Goal: Transaction & Acquisition: Purchase product/service

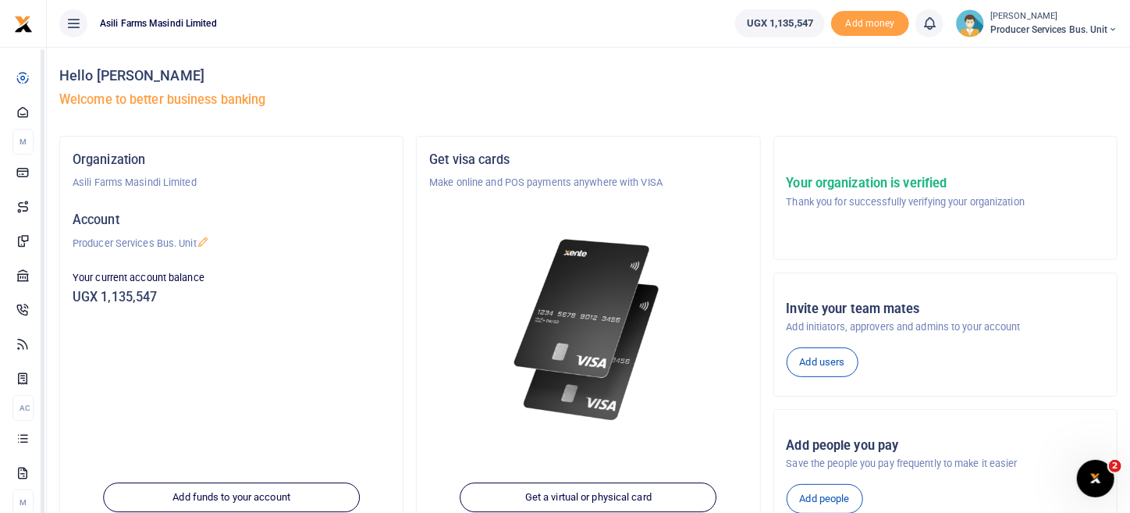
click at [319, 311] on div "Your current account balance UGX 1,135,547" at bounding box center [231, 291] width 330 height 42
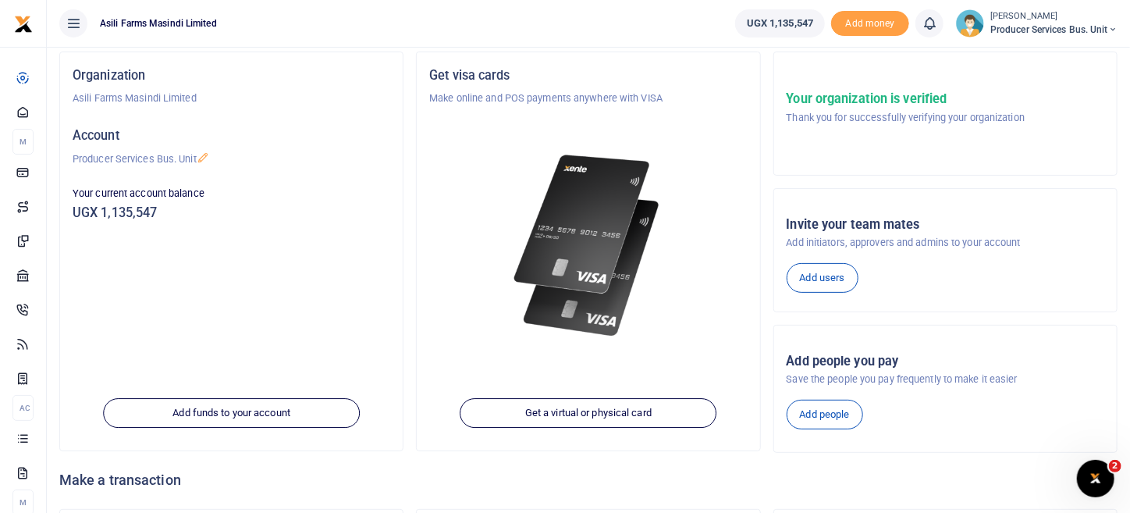
scroll to position [220, 0]
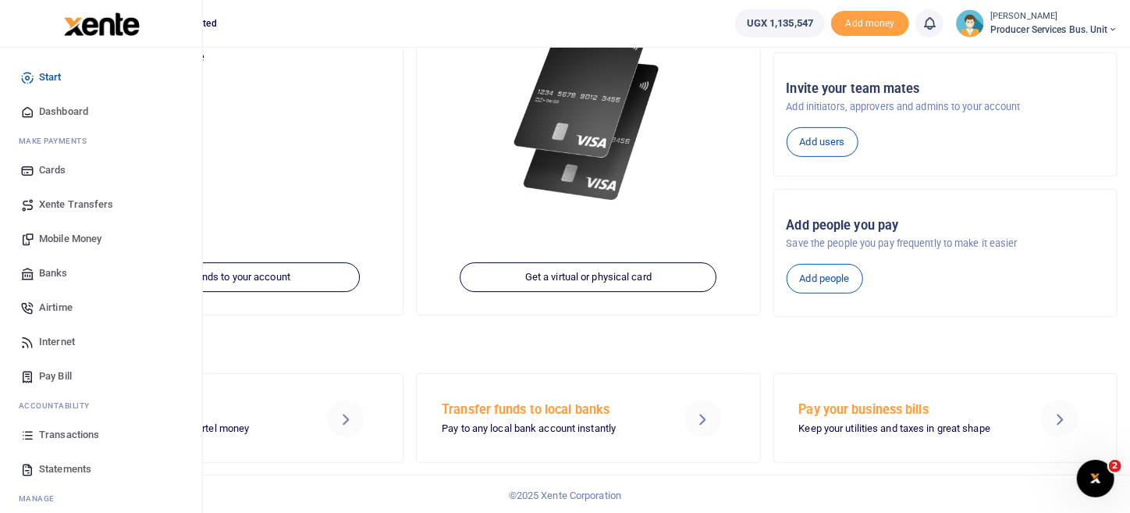
click at [79, 244] on span "Mobile Money" at bounding box center [70, 239] width 62 height 16
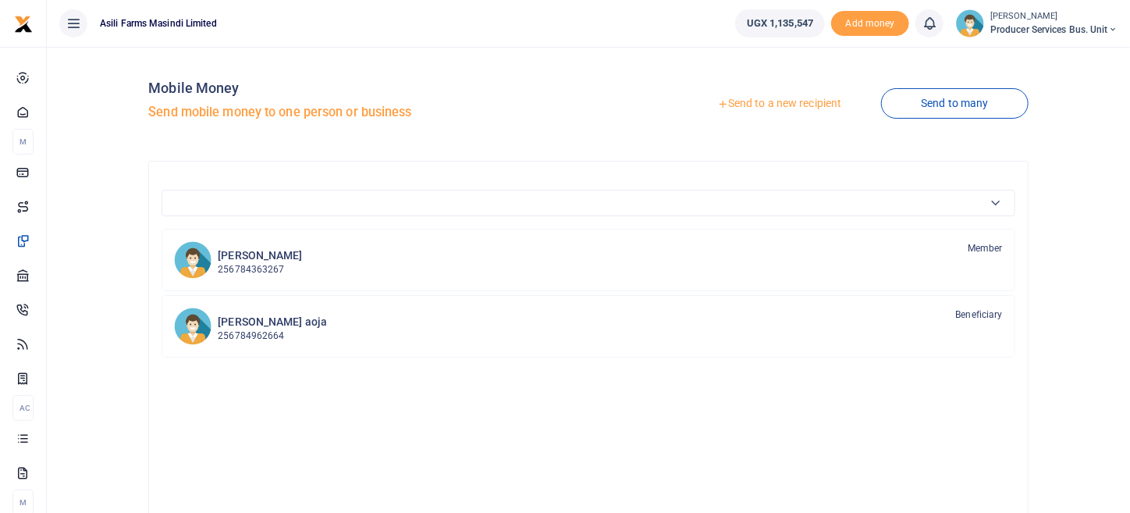
click at [824, 98] on link "Send to a new recipient" at bounding box center [780, 104] width 204 height 28
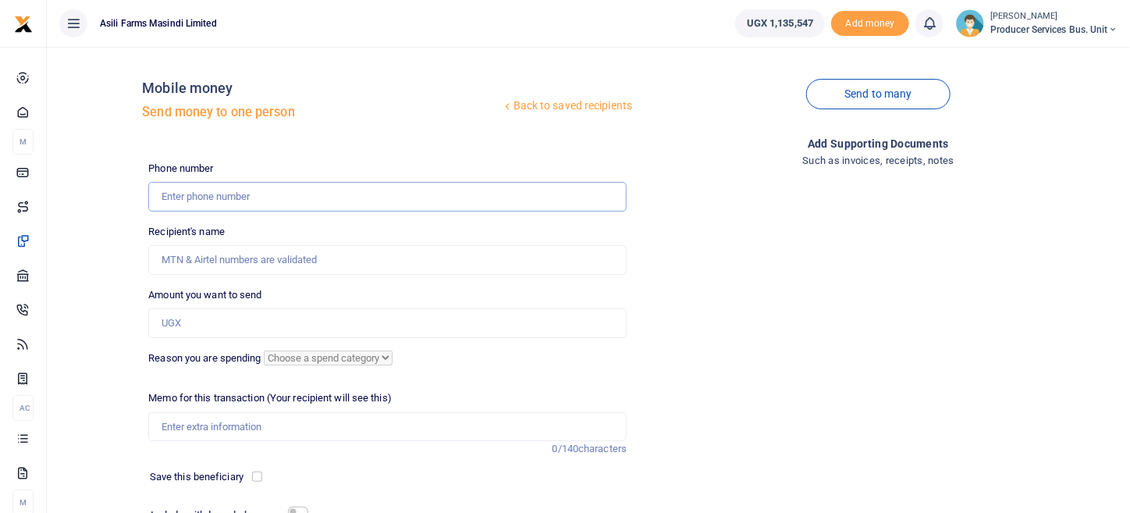
drag, startPoint x: 254, startPoint y: 200, endPoint x: 228, endPoint y: 223, distance: 34.8
click at [233, 220] on div "Phone number Phone is required. Recipient's name Name is required. Amount you w…" at bounding box center [387, 377] width 491 height 432
type input "0779586968"
click at [817, 284] on div "Add supporting Documents Such as invoices, receipts, notes" at bounding box center [878, 363] width 491 height 457
click at [255, 200] on input "0779586968" at bounding box center [387, 197] width 479 height 30
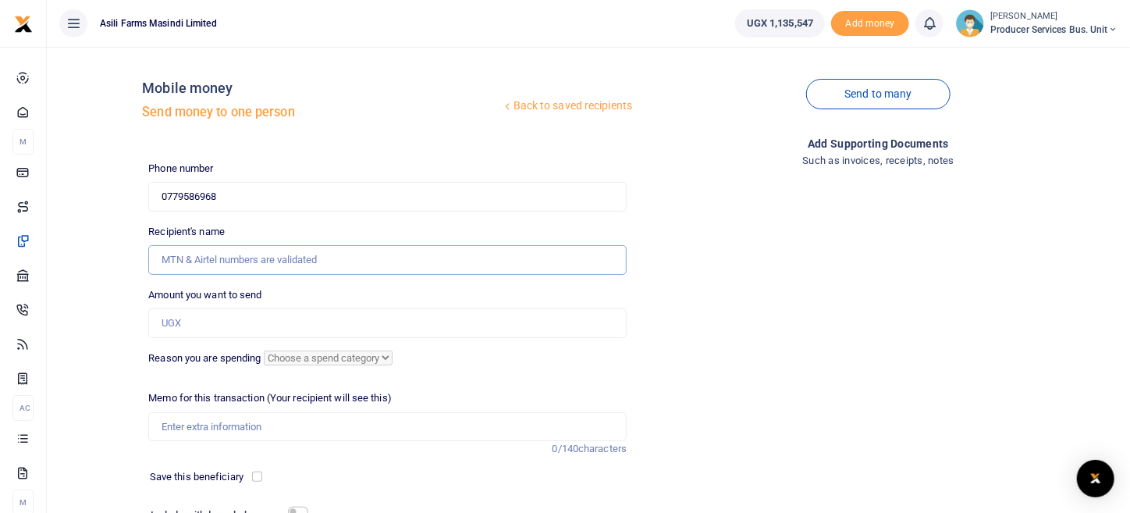
click at [609, 260] on input "Recipient's name" at bounding box center [387, 260] width 479 height 30
click at [667, 227] on div "Add supporting Documents Such as invoices, receipts, notes" at bounding box center [878, 363] width 491 height 457
click at [258, 200] on input "0779586968" at bounding box center [387, 197] width 479 height 30
drag, startPoint x: 244, startPoint y: 201, endPoint x: 135, endPoint y: 202, distance: 109.3
click at [130, 203] on div "Back to saved recipients Mobile money Send money to one person Send to many Pho…" at bounding box center [588, 325] width 1071 height 533
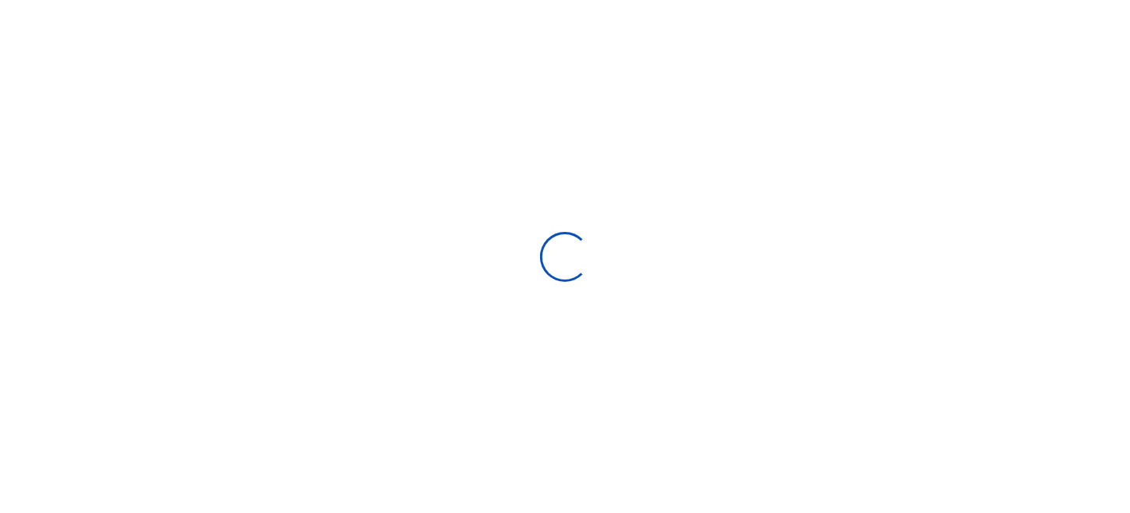
select select
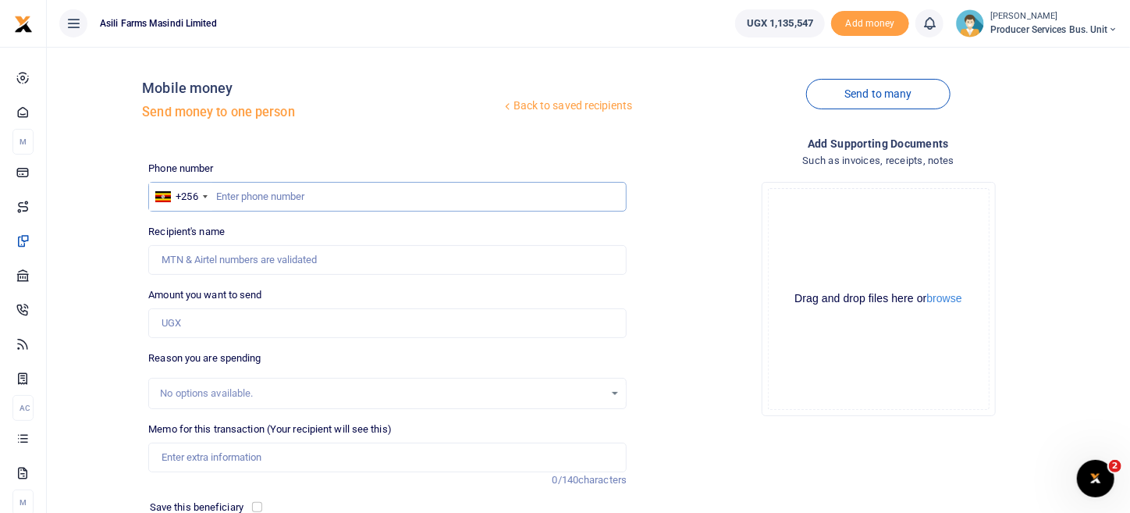
click at [234, 197] on input "text" at bounding box center [387, 197] width 479 height 30
paste input "0779586968"
type input "0779586968"
type input "[PERSON_NAME]"
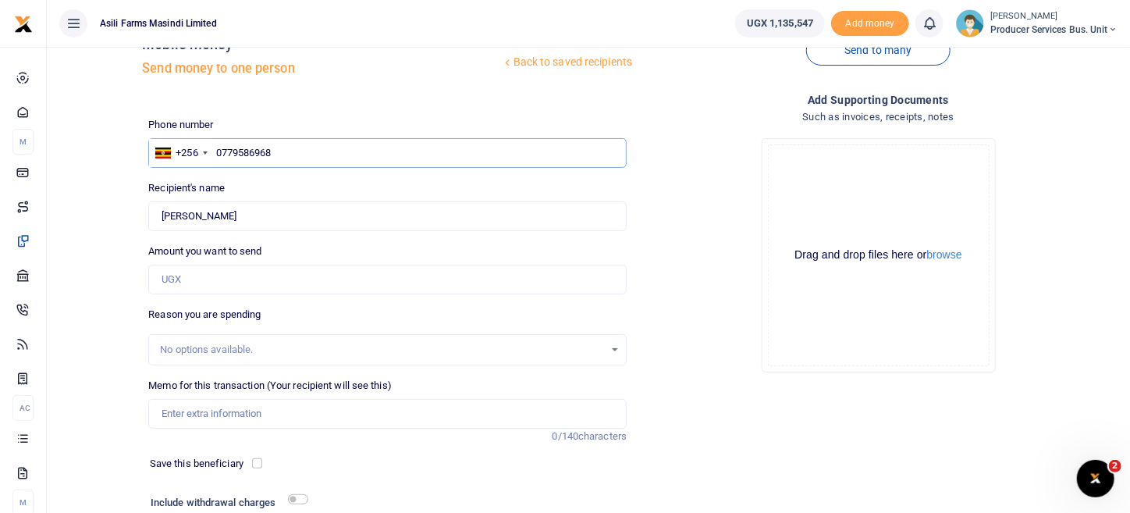
scroll to position [77, 0]
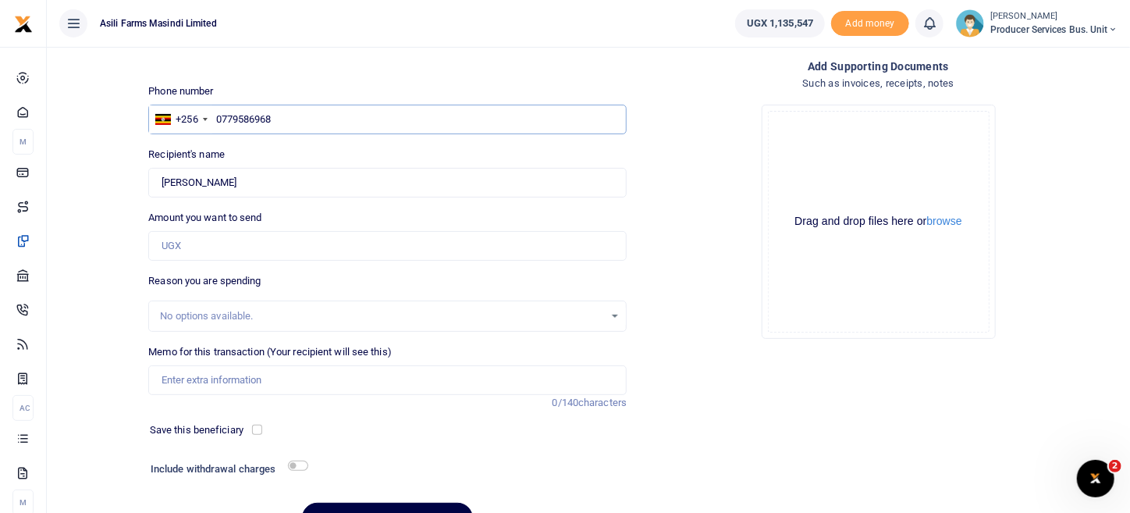
type input "0779586968"
drag, startPoint x: 227, startPoint y: 248, endPoint x: 238, endPoint y: 237, distance: 15.5
click at [227, 248] on input "Amount you want to send" at bounding box center [387, 246] width 479 height 30
type input "350,000"
click at [713, 407] on div "Add supporting Documents Such as invoices, receipts, notes Drop your files here…" at bounding box center [878, 302] width 491 height 489
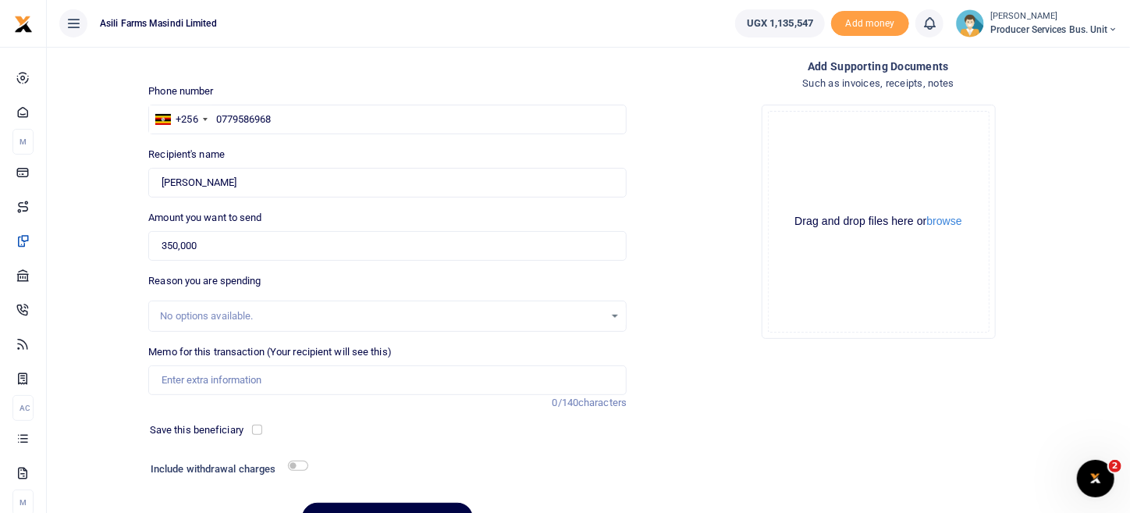
click at [270, 318] on div "No options available." at bounding box center [382, 316] width 444 height 16
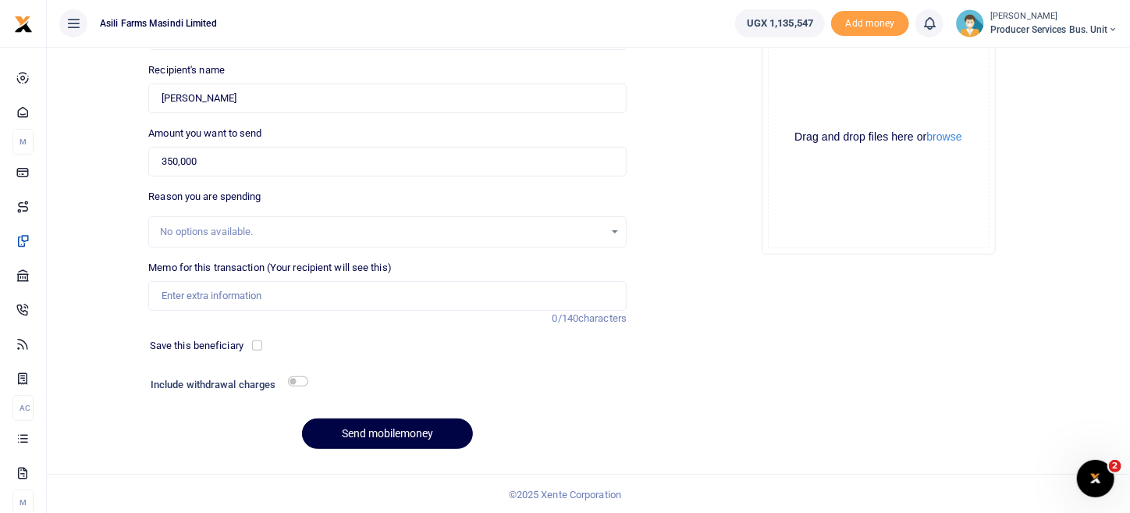
scroll to position [162, 0]
click at [306, 377] on input "checkbox" at bounding box center [298, 380] width 20 height 10
checkbox input "true"
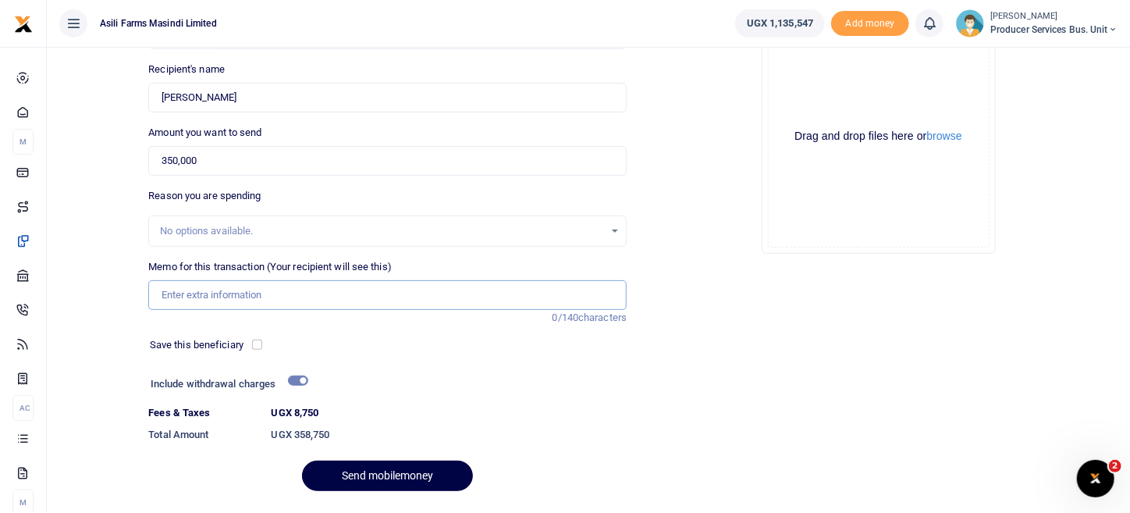
click at [194, 286] on input "Memo for this transaction (Your recipient will see this)" at bounding box center [387, 295] width 479 height 30
drag, startPoint x: 589, startPoint y: 372, endPoint x: 352, endPoint y: 307, distance: 246.0
click at [587, 373] on div at bounding box center [450, 385] width 285 height 25
click at [221, 285] on input "Memo for this transaction (Your recipient will see this)" at bounding box center [387, 295] width 479 height 30
click at [640, 385] on div "Add supporting Documents Such as invoices, receipts, notes Drop your files here…" at bounding box center [878, 239] width 491 height 532
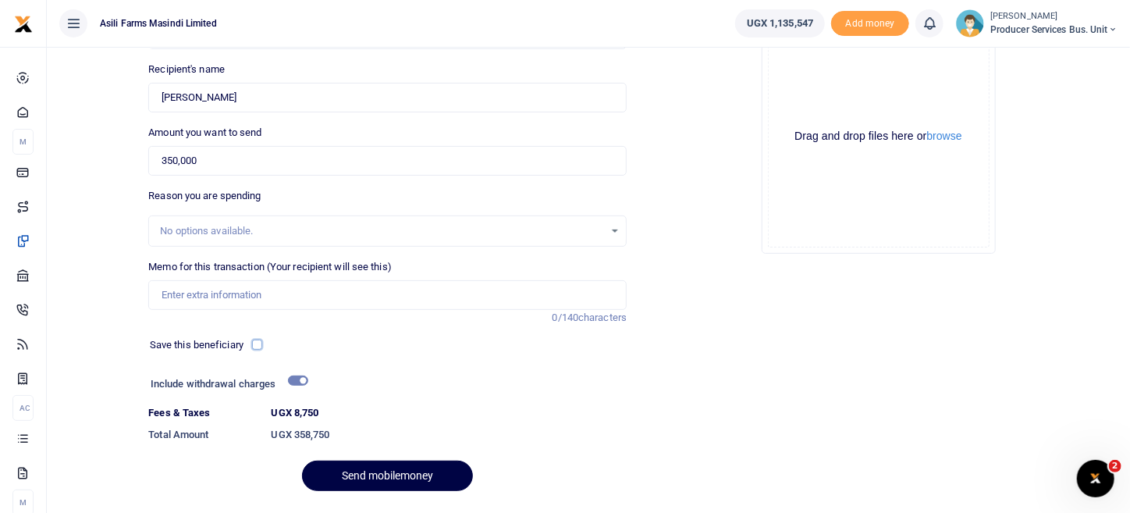
click at [259, 347] on input "checkbox" at bounding box center [257, 345] width 10 height 10
checkbox input "true"
click at [201, 301] on input "Memo for this transaction (Your recipient will see this)" at bounding box center [387, 295] width 479 height 30
drag, startPoint x: 810, startPoint y: 318, endPoint x: 776, endPoint y: 325, distance: 34.1
click at [810, 318] on div "Add supporting Documents Such as invoices, receipts, notes Drop your files here…" at bounding box center [878, 239] width 491 height 532
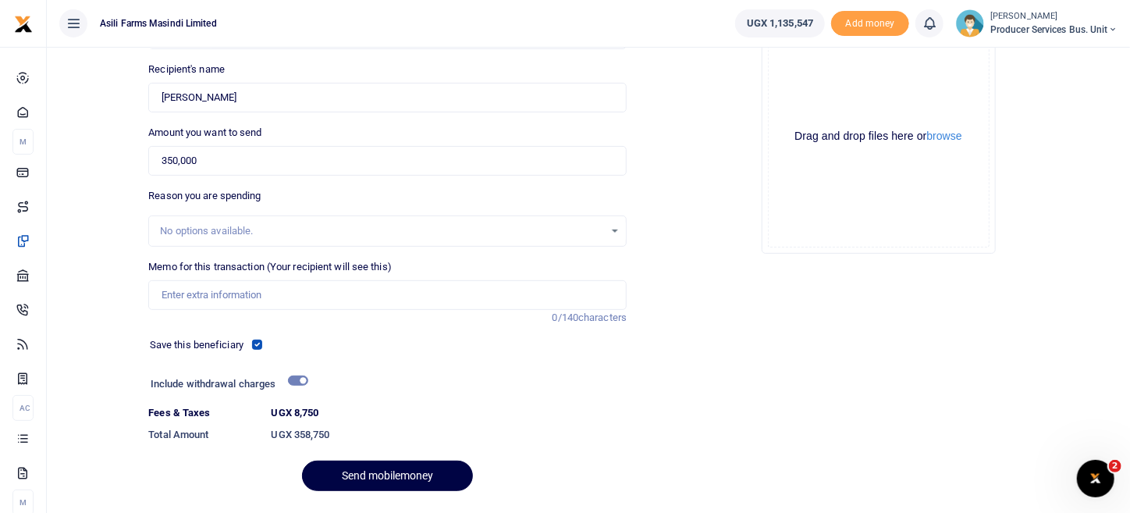
click at [194, 229] on div "No options available." at bounding box center [382, 231] width 444 height 16
drag, startPoint x: 782, startPoint y: 301, endPoint x: 998, endPoint y: 101, distance: 294.4
click at [785, 297] on div "Add supporting Documents Such as invoices, receipts, notes Drop your files here…" at bounding box center [878, 239] width 491 height 532
click at [304, 294] on input "Memo for this transaction (Your recipient will see this)" at bounding box center [387, 295] width 479 height 30
click at [763, 270] on div "Add supporting Documents Such as invoices, receipts, notes Drop your files here…" at bounding box center [878, 239] width 491 height 532
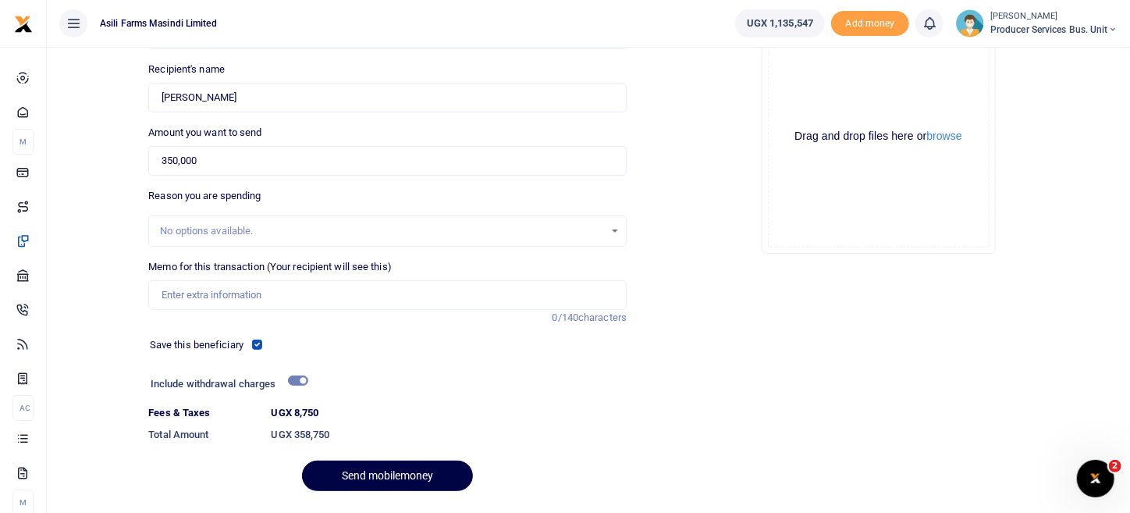
click at [205, 230] on div "No options available." at bounding box center [382, 231] width 444 height 16
click at [193, 293] on input "Memo for this transaction (Your recipient will see this)" at bounding box center [387, 295] width 479 height 30
click at [763, 327] on div "Add supporting Documents Such as invoices, receipts, notes Drop your files here…" at bounding box center [878, 239] width 491 height 532
click at [183, 287] on input "Memo for this transaction (Your recipient will see this)" at bounding box center [387, 295] width 479 height 30
click at [666, 308] on div "Add supporting Documents Such as invoices, receipts, notes Drop your files here…" at bounding box center [878, 239] width 491 height 532
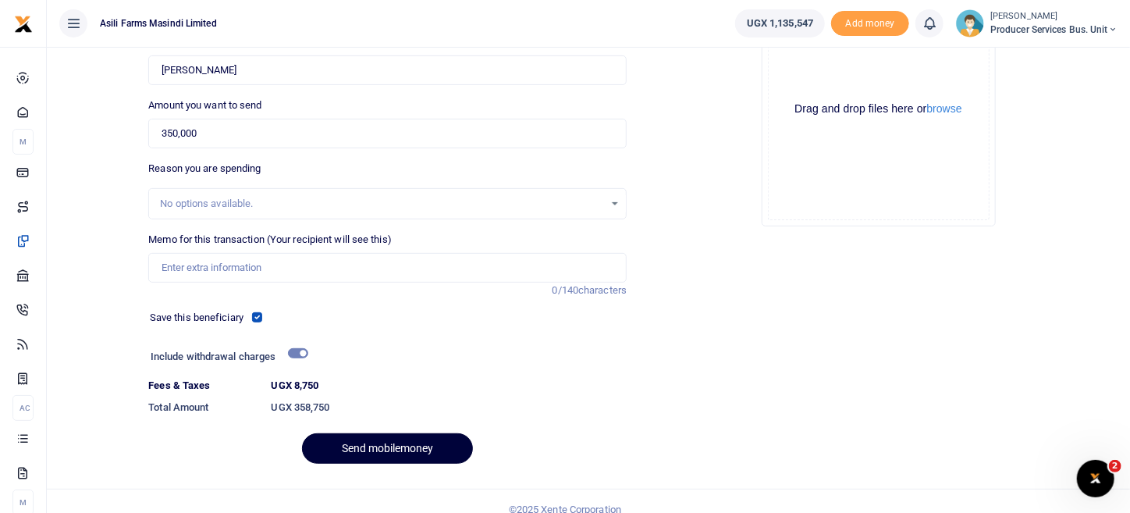
scroll to position [205, 0]
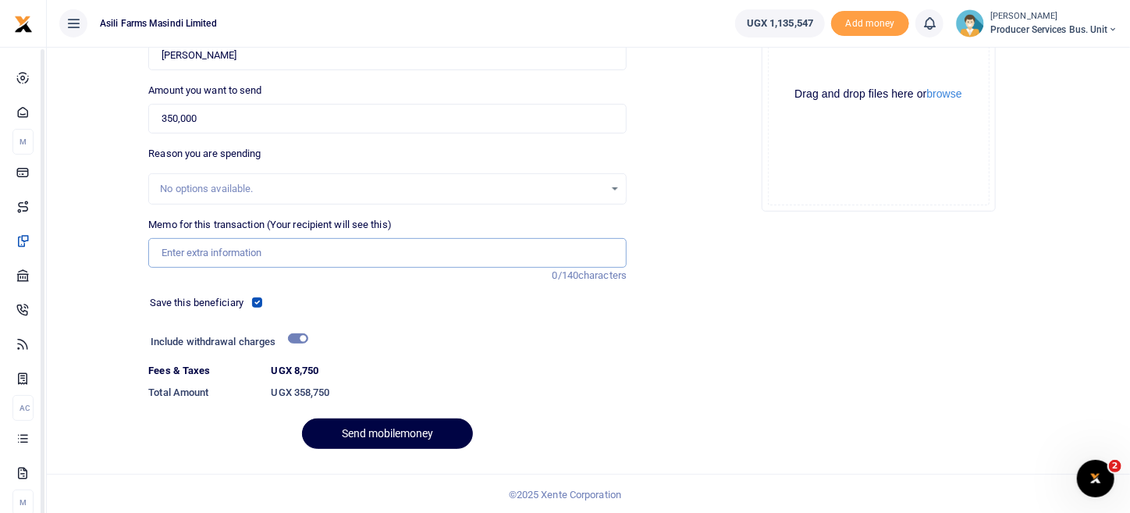
click at [271, 253] on input "Memo for this transaction (Your recipient will see this)" at bounding box center [387, 253] width 479 height 30
click at [728, 318] on div "Add supporting Documents Such as invoices, receipts, notes Drop your files here…" at bounding box center [878, 197] width 491 height 532
click at [190, 251] on input "Memo for this transaction (Your recipient will see this)" at bounding box center [387, 253] width 479 height 30
type input "FTA bike and tuk tuk service"
drag, startPoint x: 827, startPoint y: 317, endPoint x: 809, endPoint y: 285, distance: 36.7
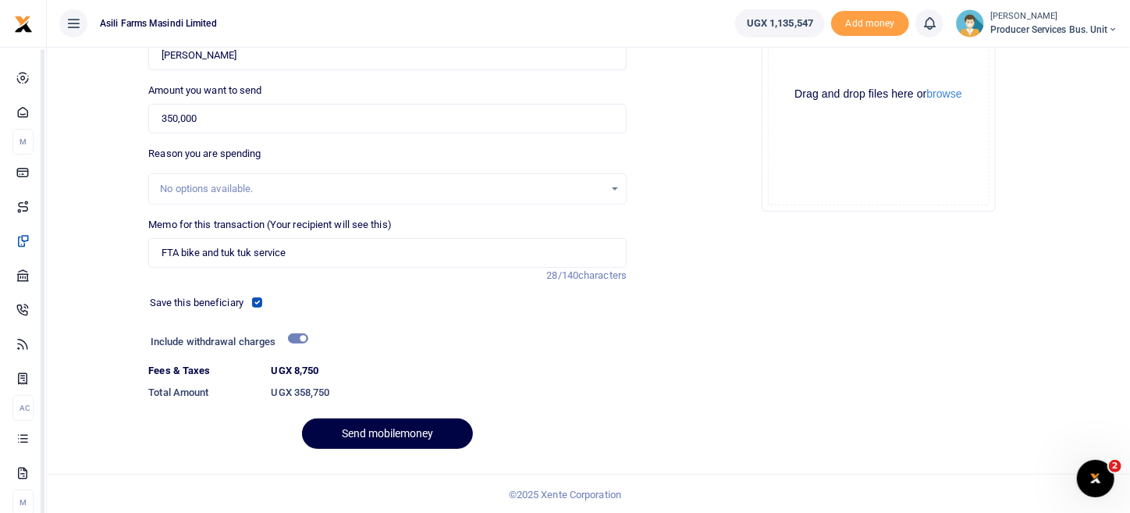
click at [827, 315] on div "Add supporting Documents Such as invoices, receipts, notes Drop your files here…" at bounding box center [878, 197] width 491 height 532
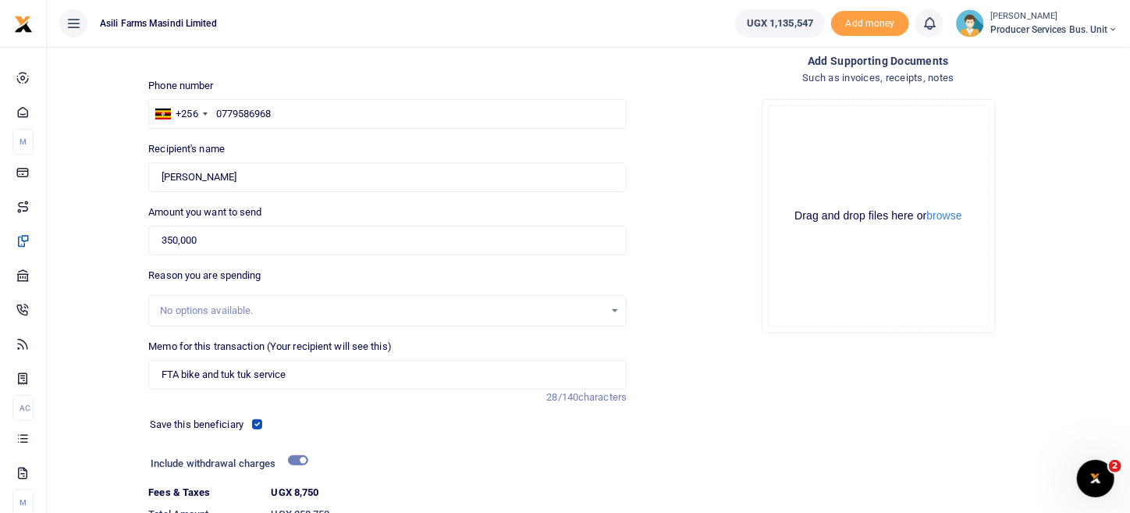
scroll to position [0, 0]
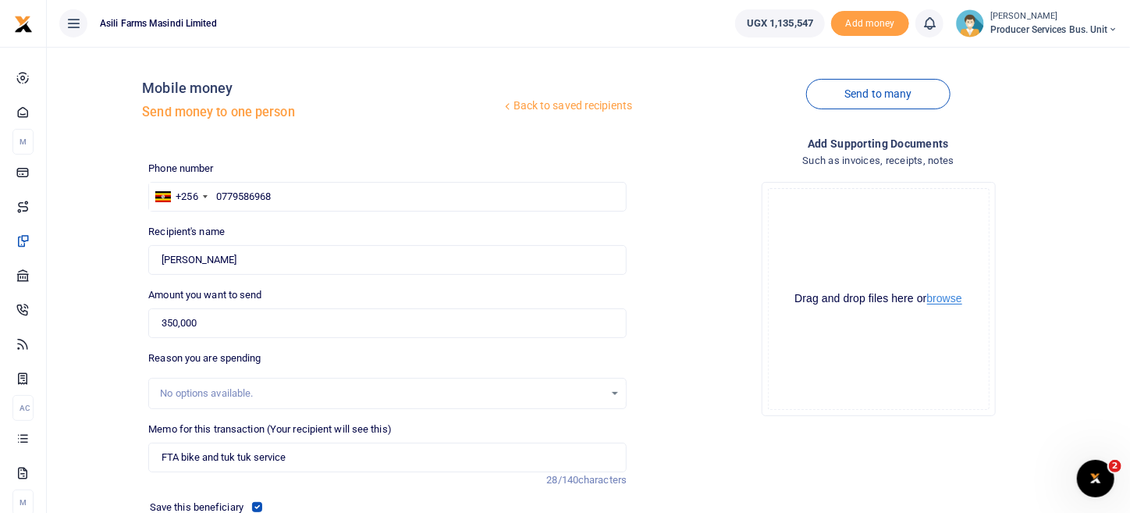
click at [955, 293] on button "browse" at bounding box center [944, 299] width 35 height 12
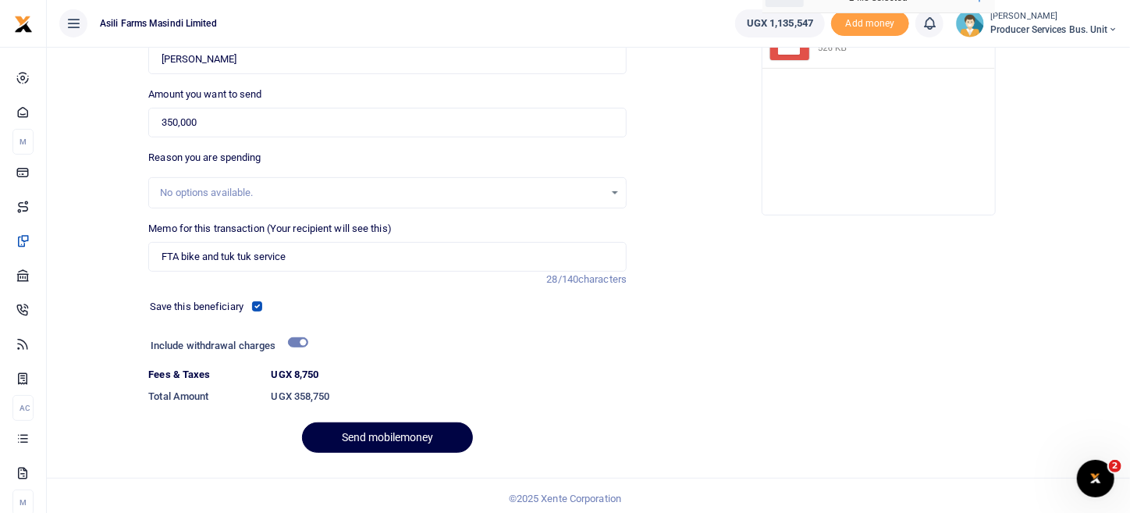
scroll to position [205, 0]
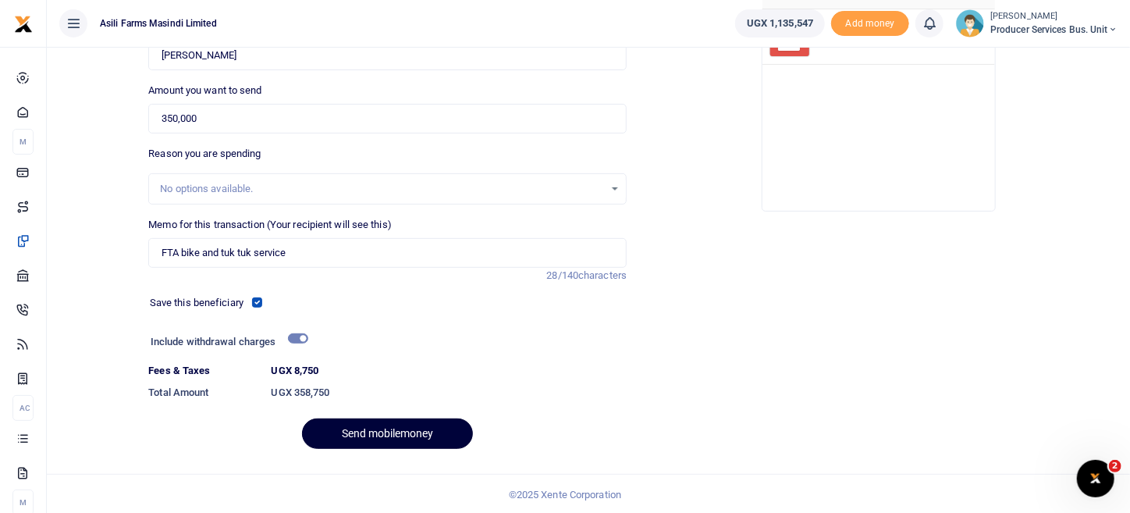
click at [383, 429] on button "Send mobilemoney" at bounding box center [387, 433] width 171 height 30
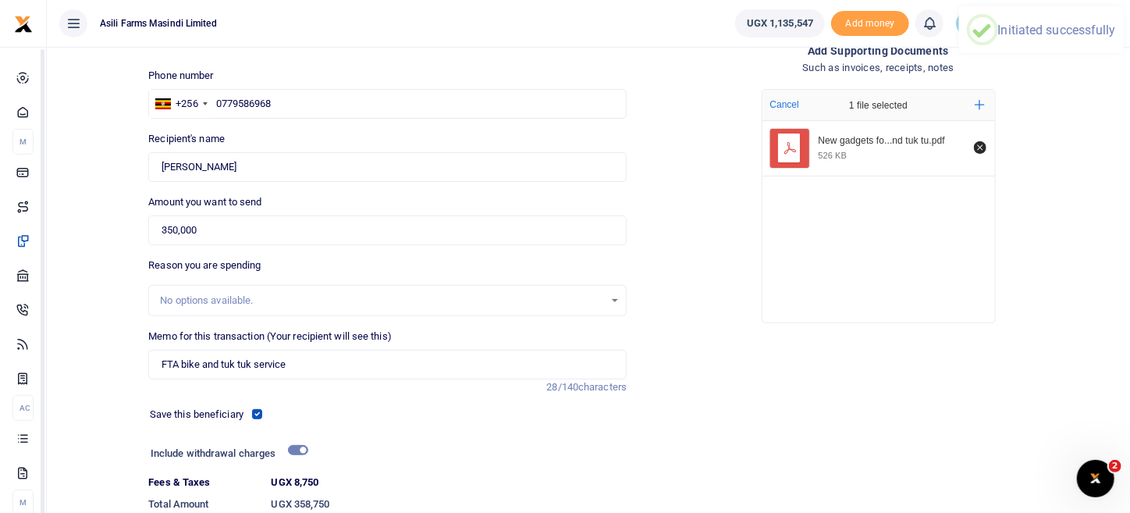
scroll to position [0, 0]
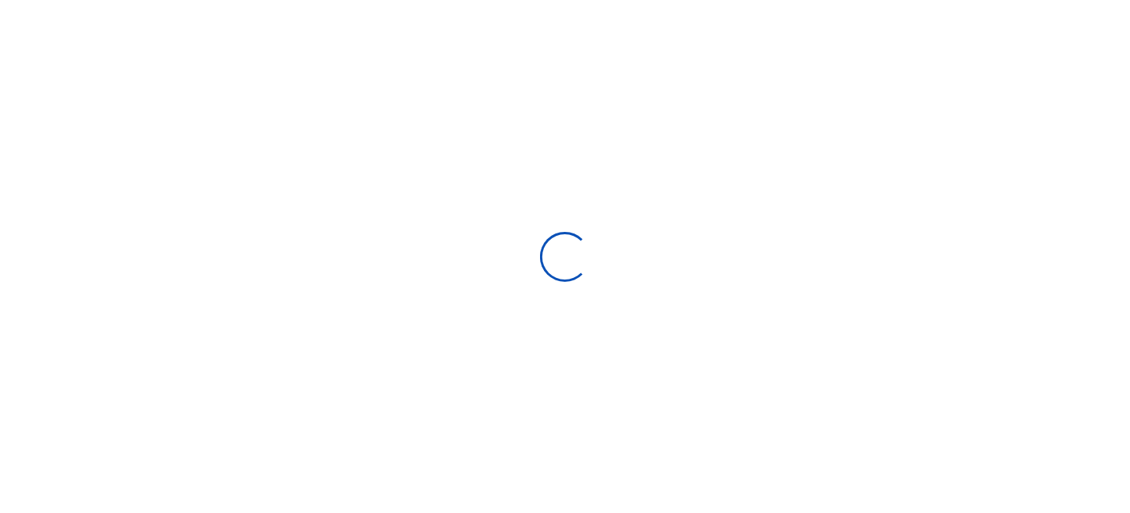
select select
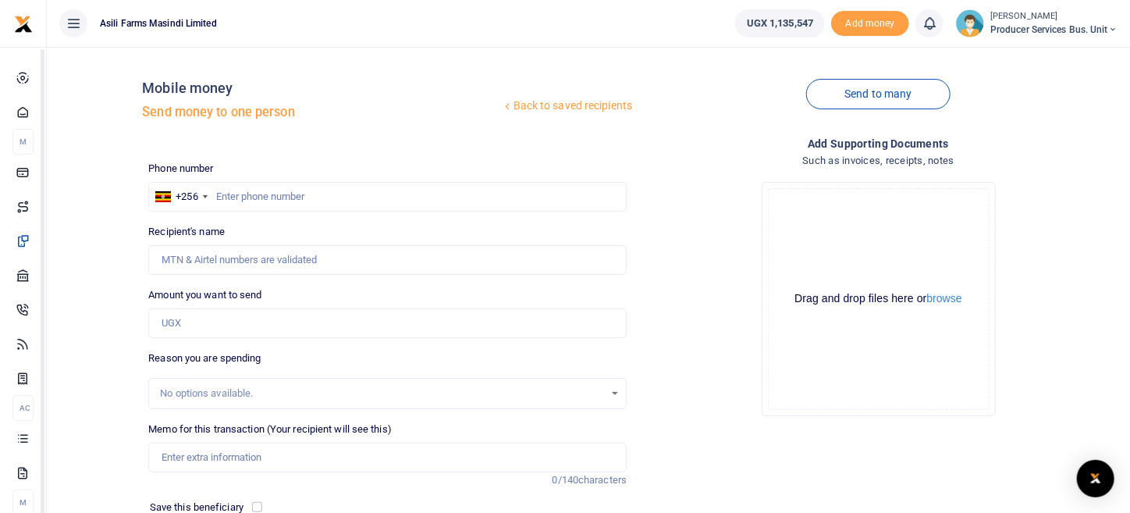
drag, startPoint x: 853, startPoint y: 99, endPoint x: 849, endPoint y: 118, distance: 19.1
click at [853, 99] on link "Send to many" at bounding box center [878, 94] width 144 height 30
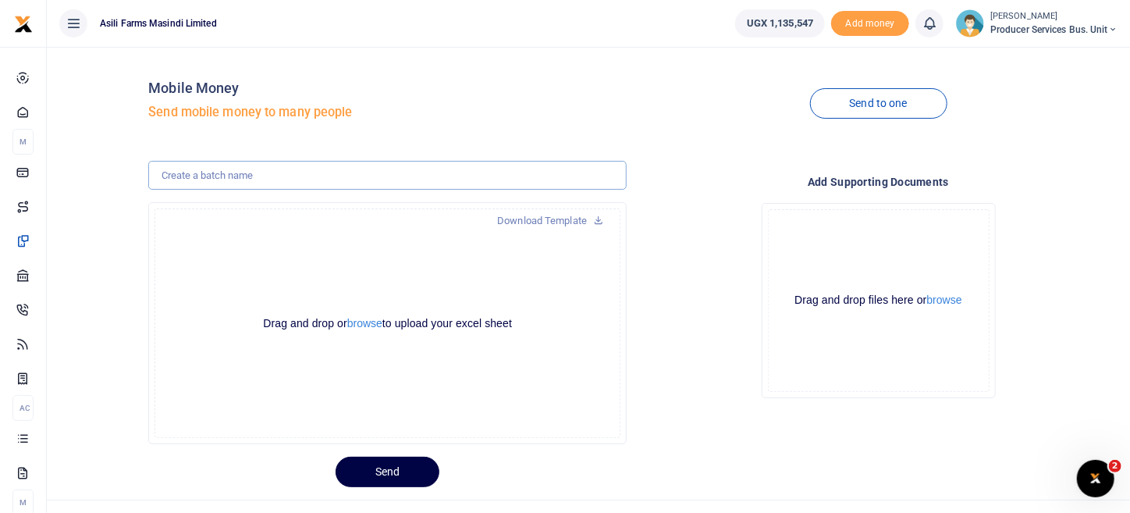
click at [280, 180] on input "text" at bounding box center [387, 176] width 479 height 30
click at [203, 177] on input "FTA fuel" at bounding box center [387, 176] width 479 height 30
type input "FTA fuel [DATE]"
drag, startPoint x: 370, startPoint y: 262, endPoint x: 370, endPoint y: 290, distance: 28.1
click at [370, 262] on div "Drag and drop or browse to upload your excel sheet Powered by Uppy" at bounding box center [388, 323] width 466 height 230
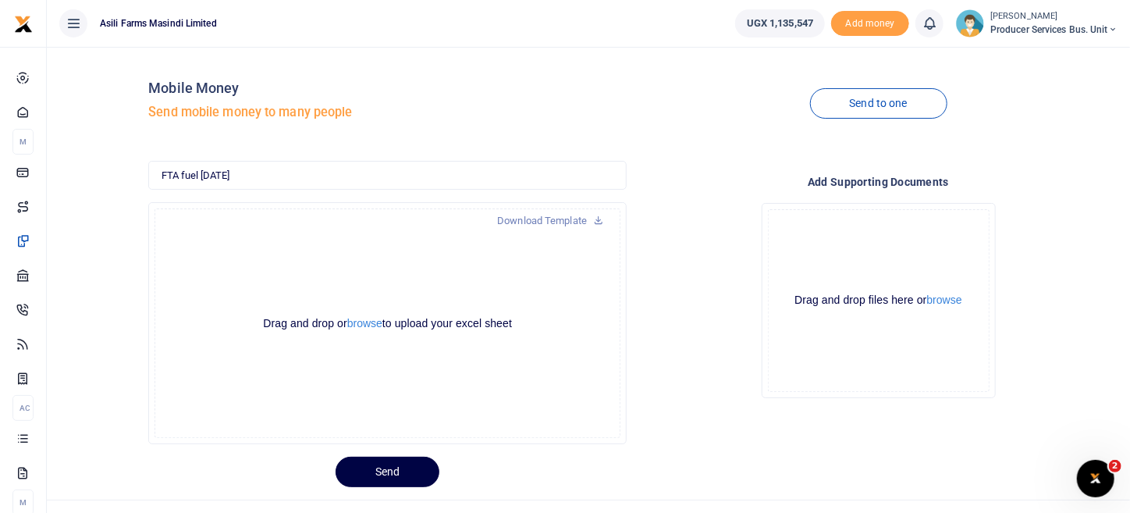
click at [372, 336] on div "Drag and drop or browse to upload your excel sheet Powered by Uppy" at bounding box center [388, 323] width 466 height 230
click at [374, 327] on button "browse" at bounding box center [364, 324] width 35 height 12
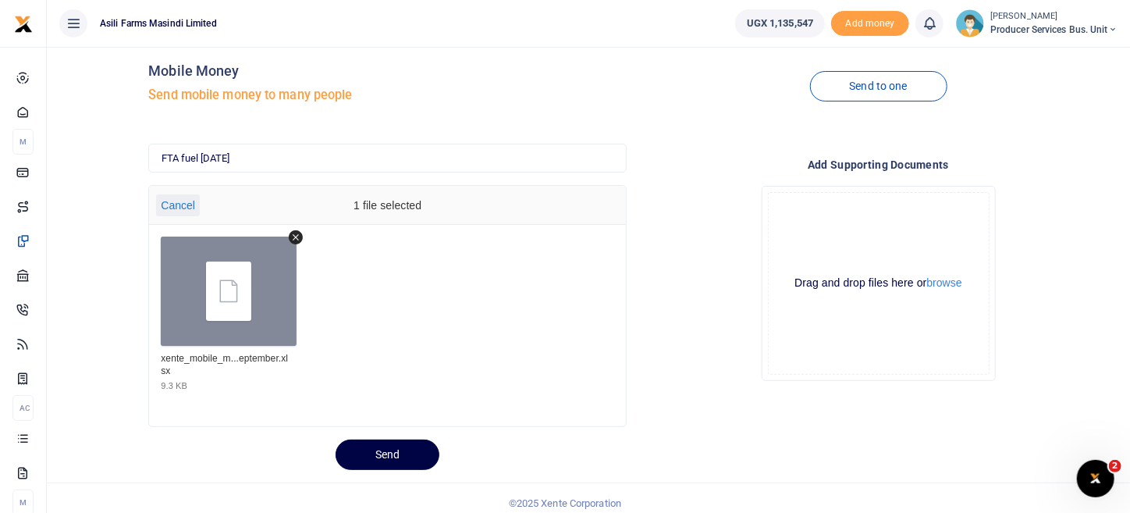
scroll to position [27, 0]
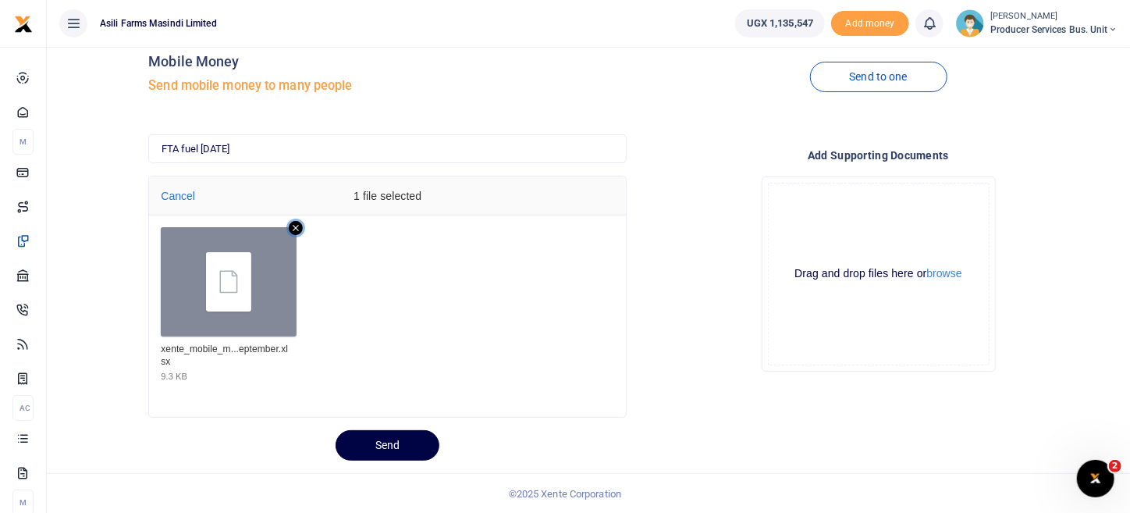
click at [297, 227] on icon "Remove file" at bounding box center [296, 228] width 14 height 14
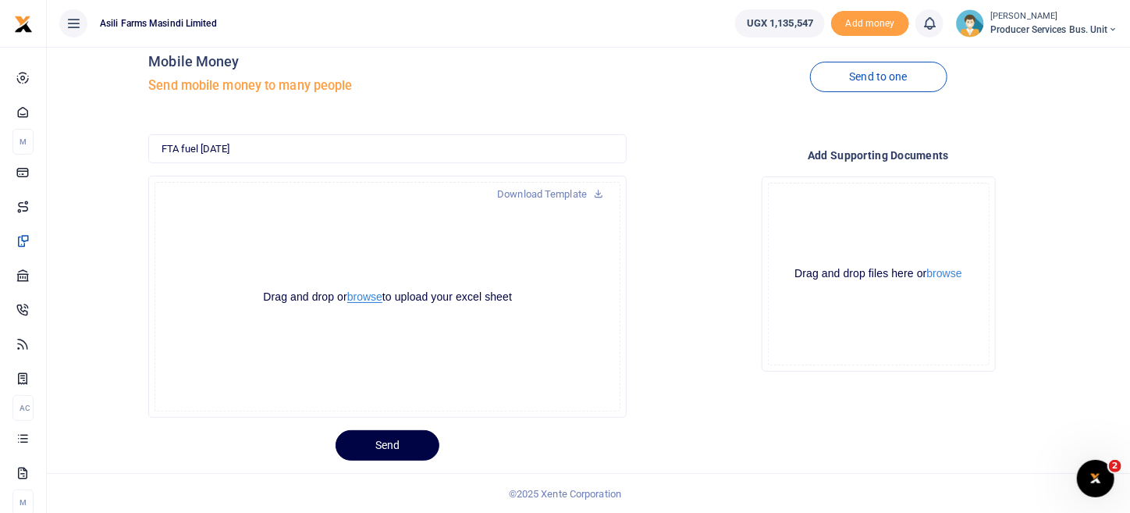
click at [372, 300] on button "browse" at bounding box center [364, 297] width 35 height 12
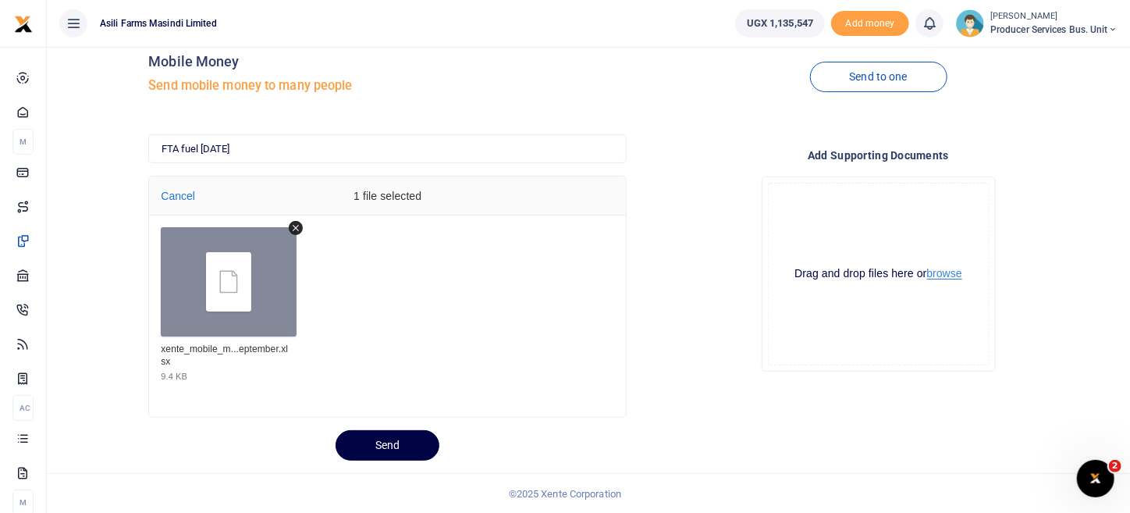
click at [954, 273] on button "browse" at bounding box center [944, 274] width 35 height 12
click at [952, 280] on div "Drag and drop files here or browse" at bounding box center [879, 273] width 220 height 15
click at [952, 276] on button "browse" at bounding box center [944, 274] width 35 height 12
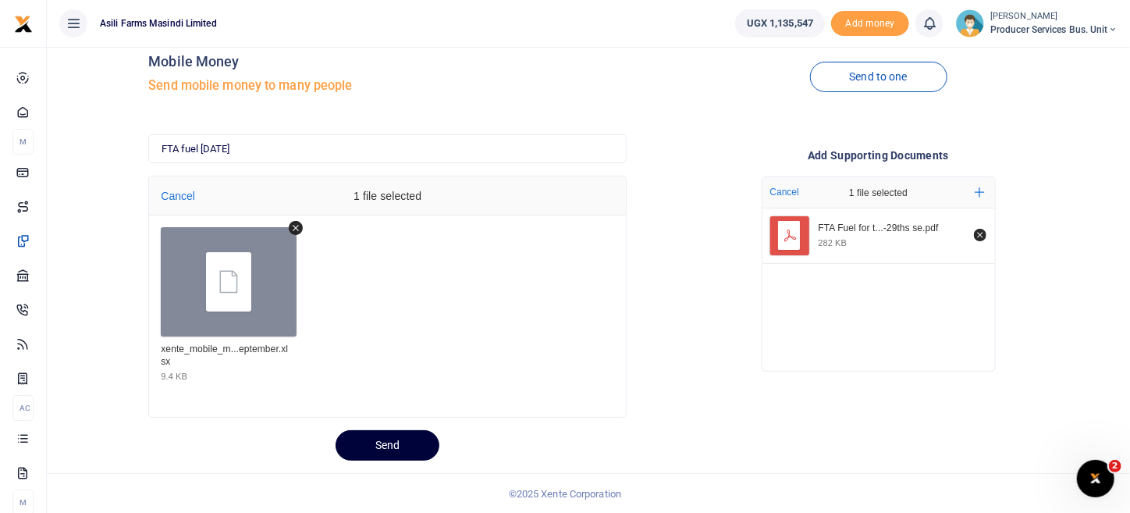
click at [375, 440] on button "Send" at bounding box center [388, 445] width 104 height 30
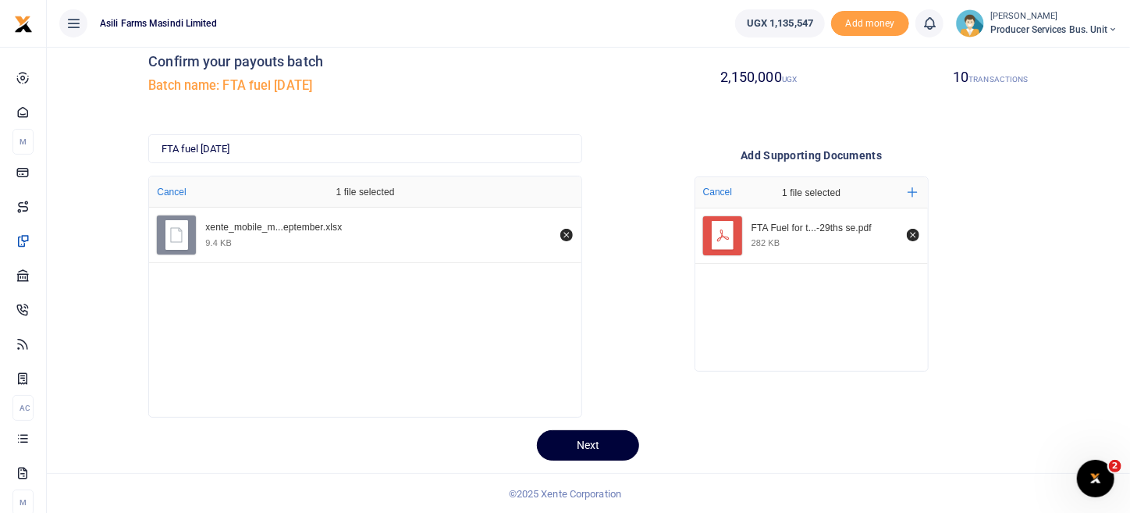
click at [611, 456] on button "Next" at bounding box center [588, 445] width 102 height 30
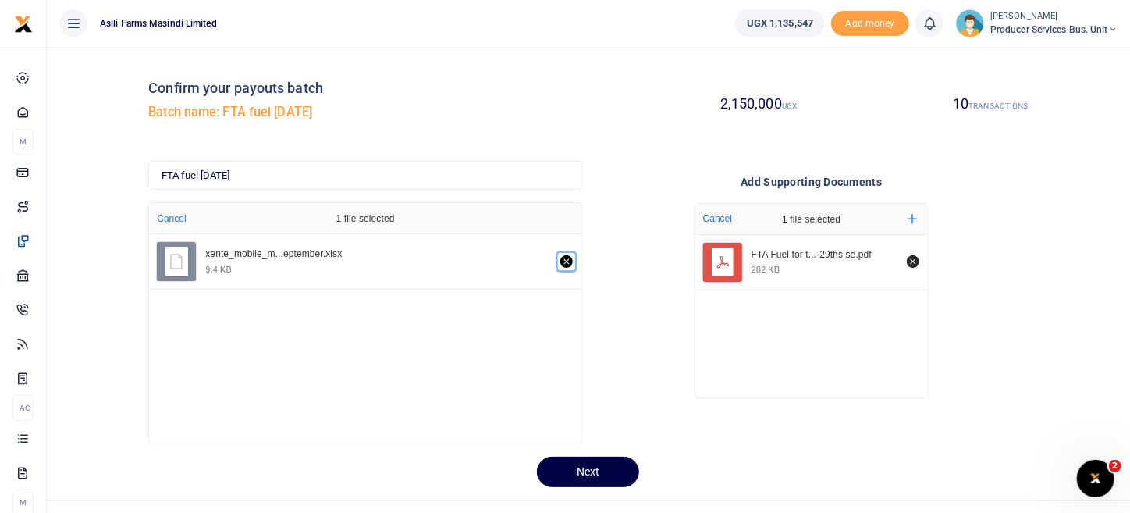
click at [568, 261] on icon "Remove file" at bounding box center [566, 261] width 12 height 12
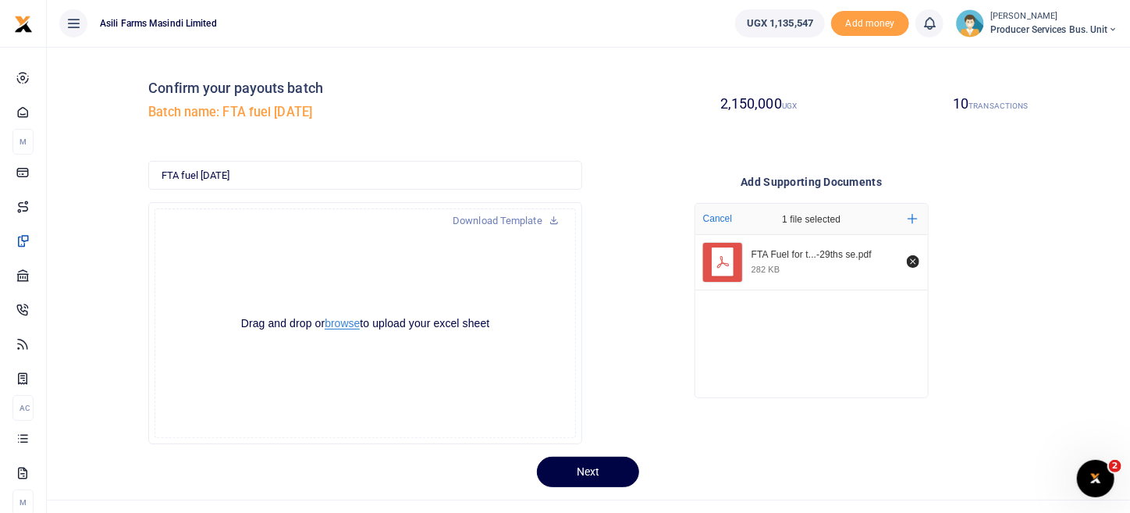
click at [350, 320] on button "browse" at bounding box center [342, 324] width 35 height 12
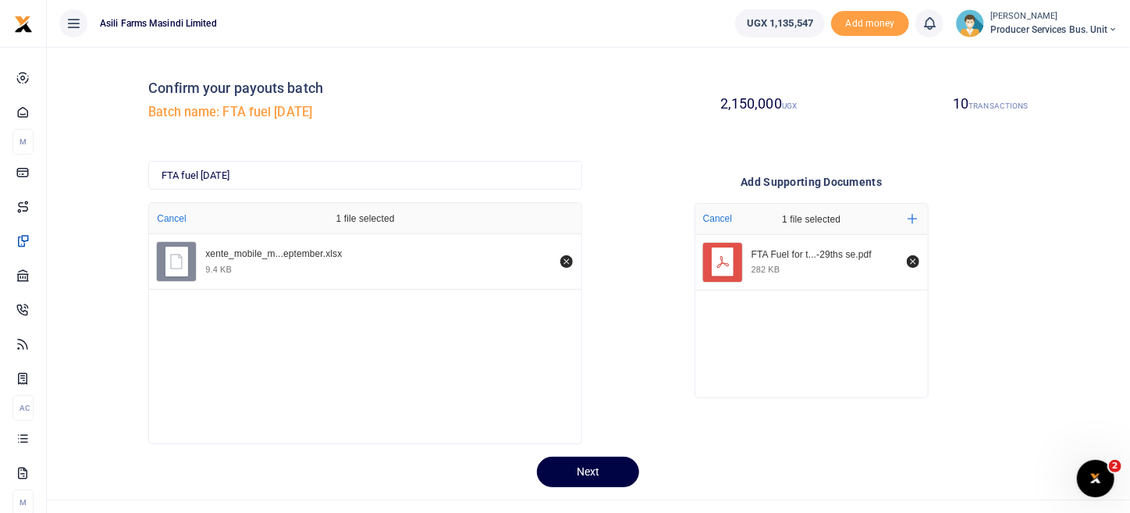
click at [654, 345] on div "Drop your files here Cancel 1 file selected Add more FTA Fuel for t...-29ths se…" at bounding box center [812, 300] width 434 height 220
click at [782, 103] on small "UGX" at bounding box center [789, 105] width 15 height 9
click at [782, 105] on small "UGX" at bounding box center [789, 105] width 15 height 9
click at [784, 101] on small "UGX" at bounding box center [789, 105] width 15 height 9
click at [236, 279] on div "xente_mobile_m...eptember.xlsx 9.4 KB" at bounding box center [365, 261] width 432 height 55
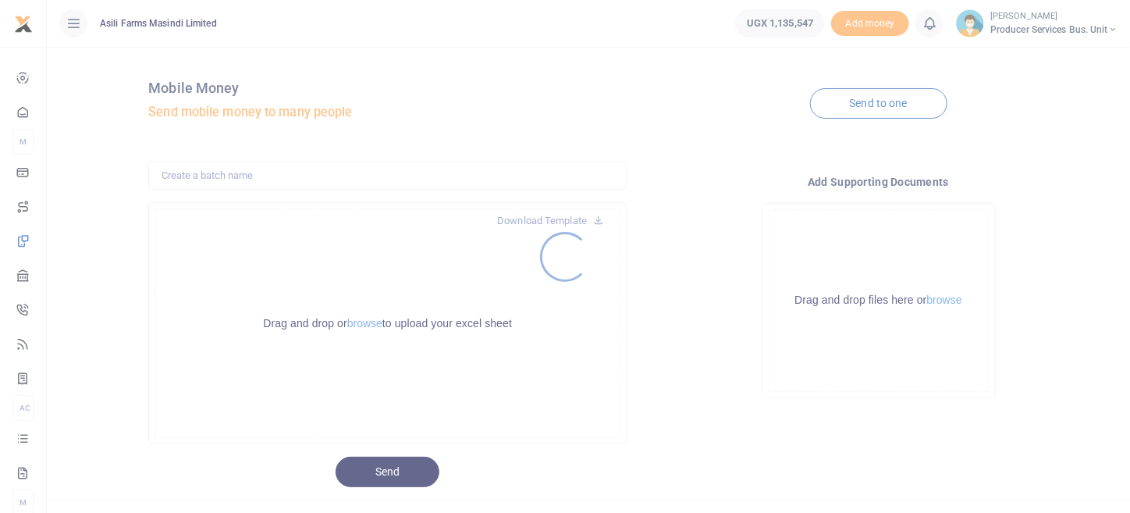
click at [369, 332] on div at bounding box center [565, 256] width 1130 height 513
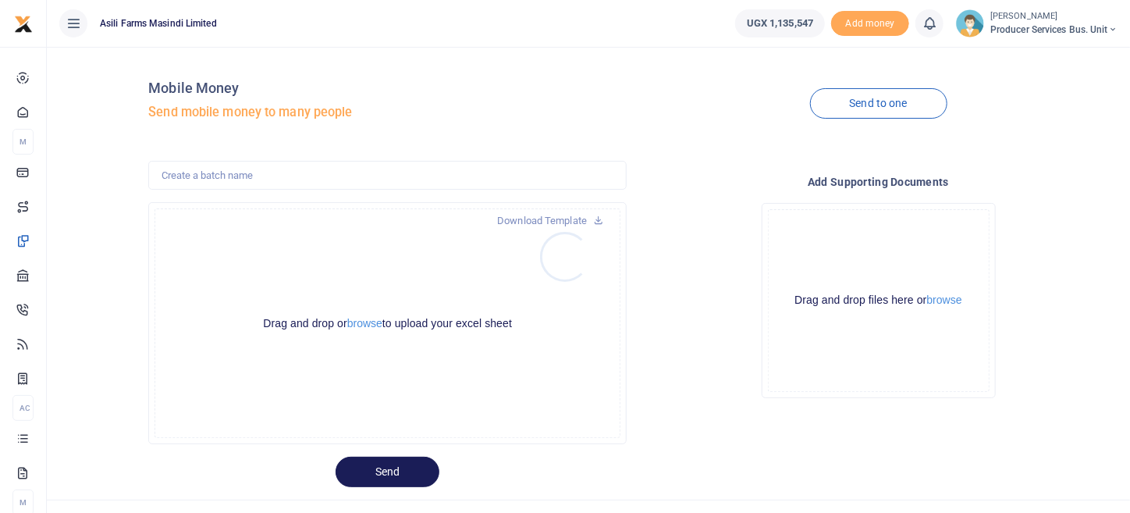
click at [371, 327] on div at bounding box center [565, 256] width 1130 height 513
click at [372, 322] on button "browse" at bounding box center [364, 324] width 35 height 12
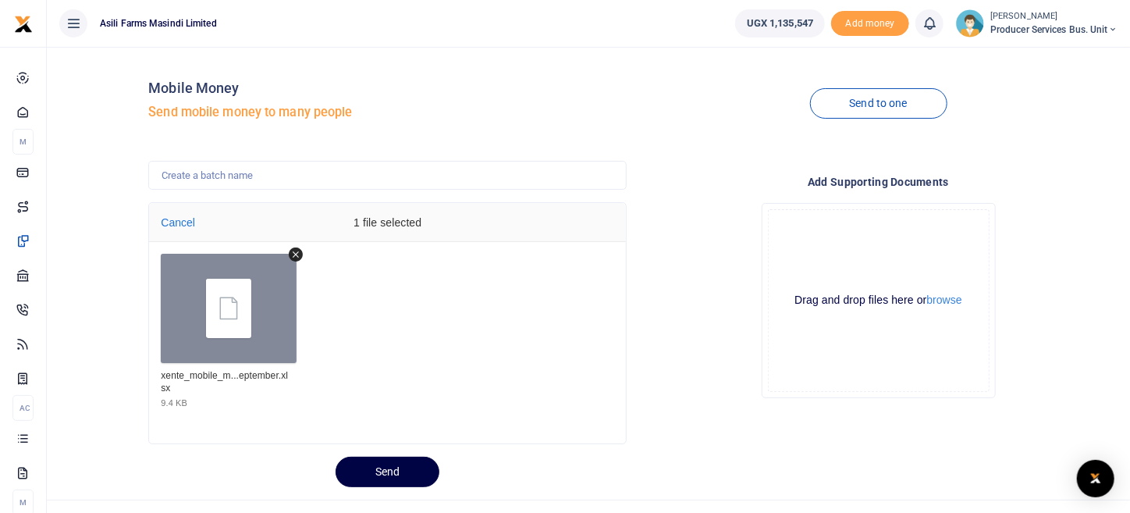
click at [956, 307] on div "Drag and drop files here or browse" at bounding box center [879, 300] width 220 height 15
click at [952, 297] on button "browse" at bounding box center [944, 300] width 35 height 12
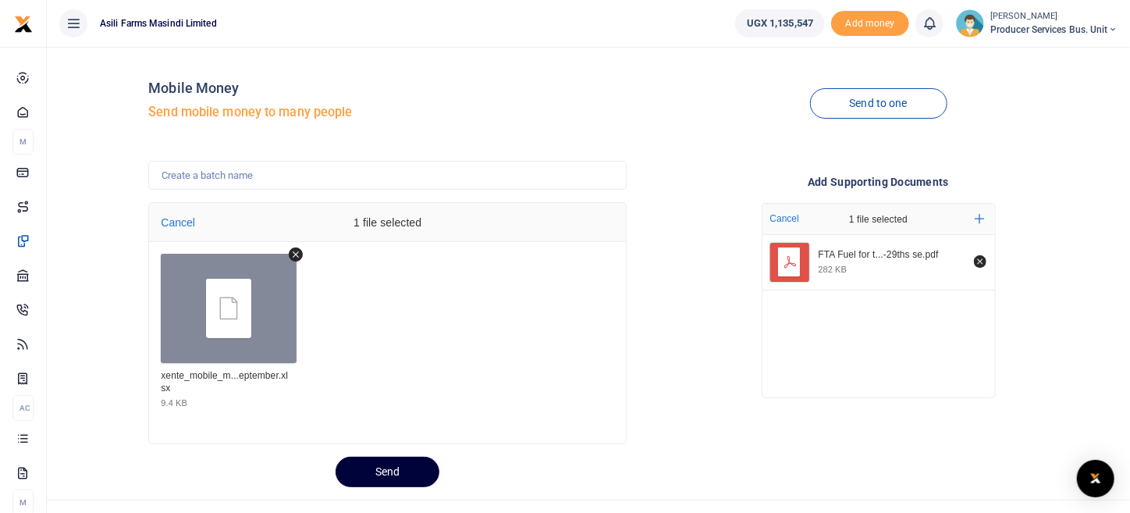
click at [415, 468] on button "Send" at bounding box center [388, 472] width 104 height 30
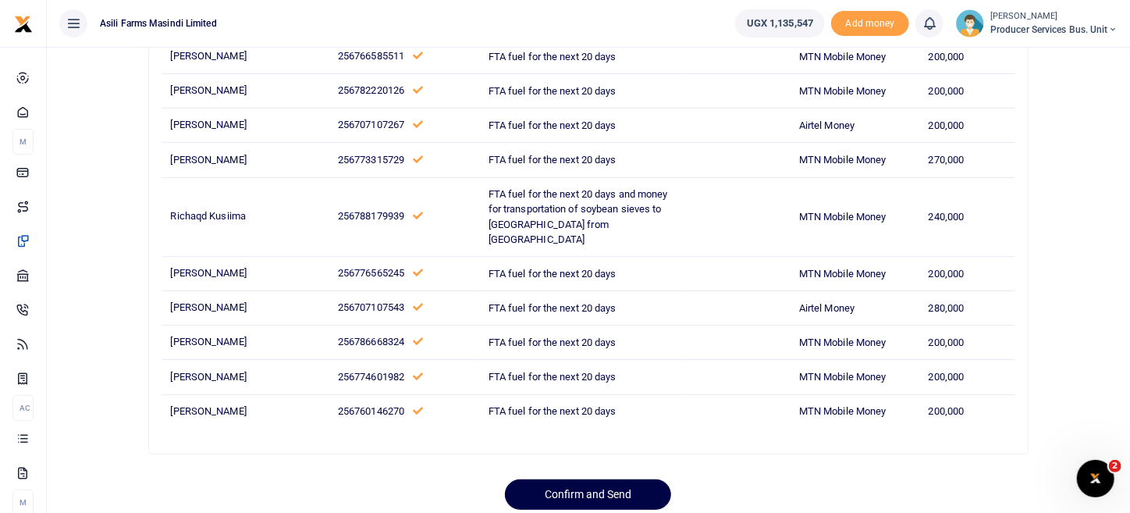
scroll to position [230, 0]
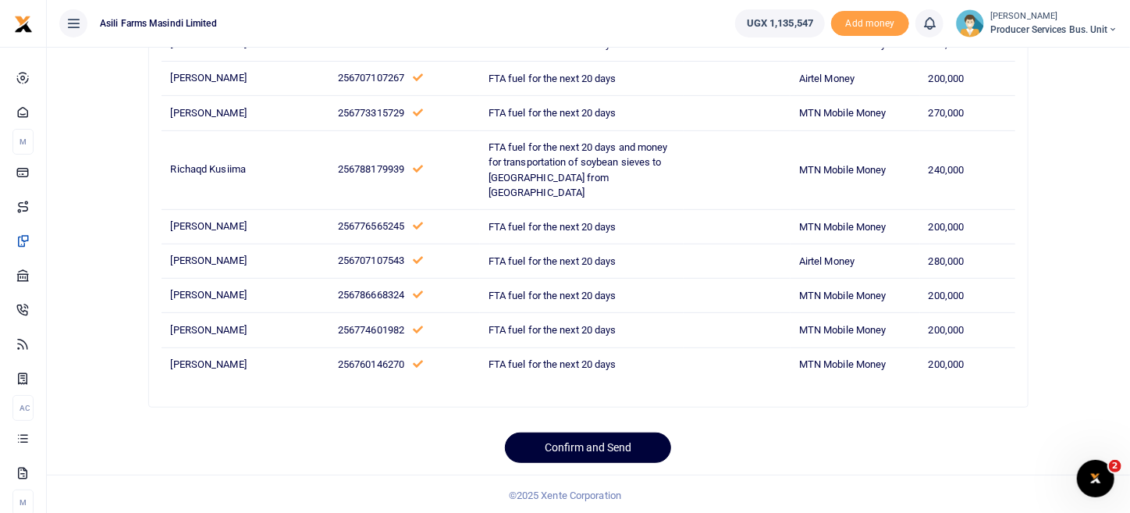
click at [621, 447] on button "Confirm and Send" at bounding box center [588, 447] width 166 height 30
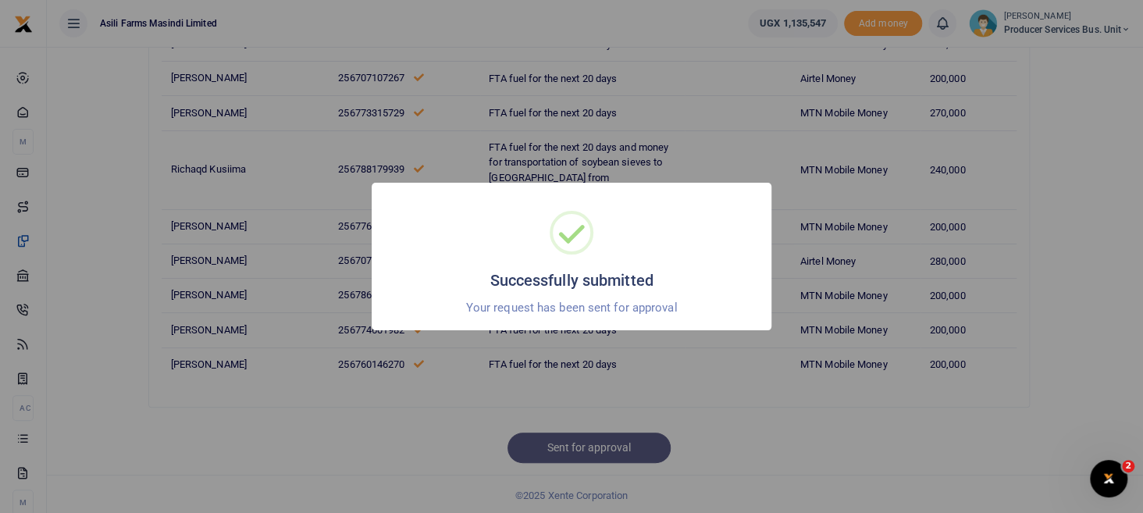
click at [849, 147] on div "Successfully submitted × Your request has been sent for approval OK No Cancel" at bounding box center [571, 256] width 1143 height 513
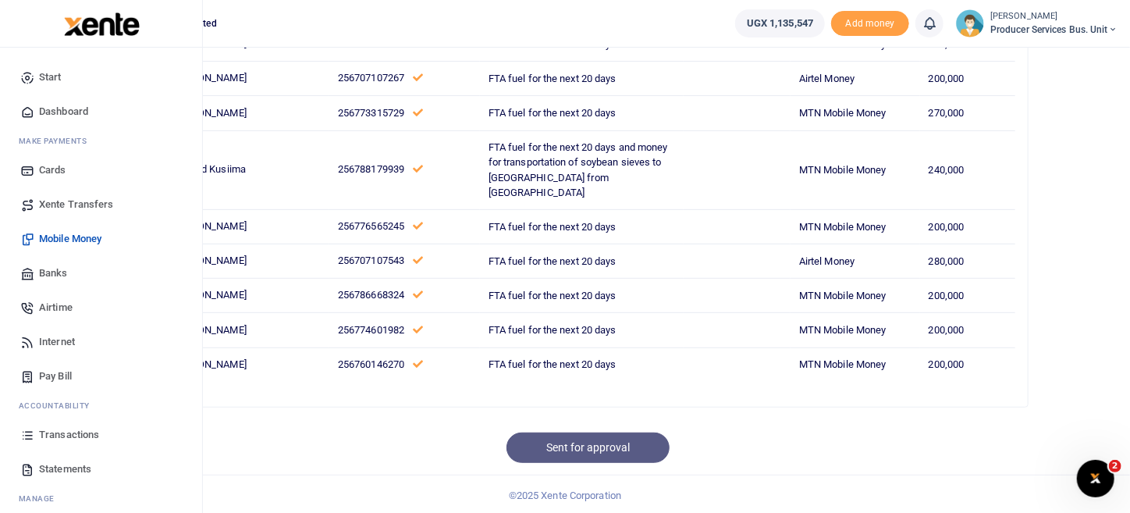
click at [84, 430] on span "Transactions" at bounding box center [69, 435] width 60 height 16
click at [88, 437] on span "Transactions" at bounding box center [69, 435] width 60 height 16
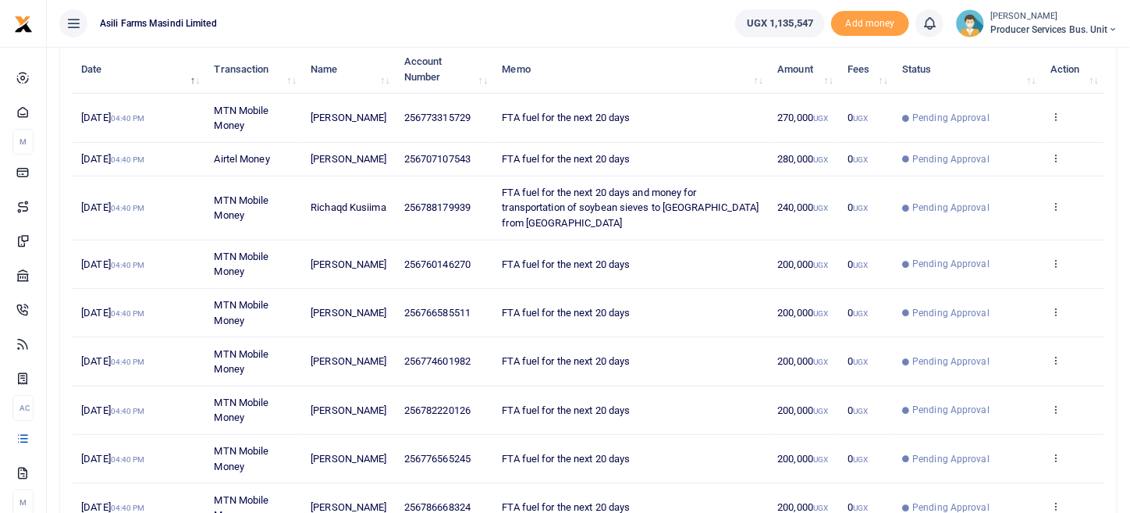
scroll to position [234, 0]
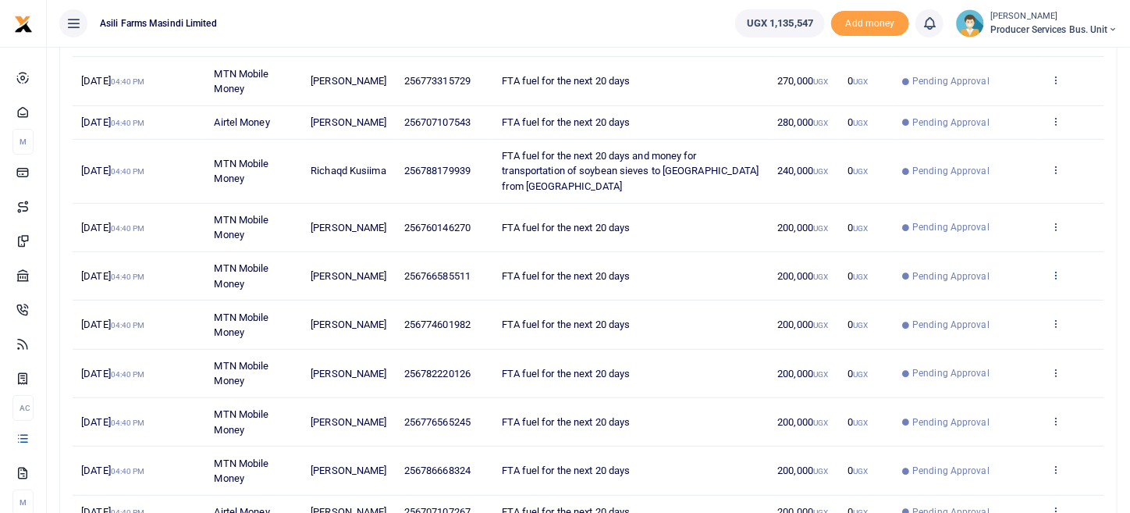
click at [1056, 280] on icon at bounding box center [1056, 274] width 10 height 11
click at [993, 314] on link "View details" at bounding box center [999, 315] width 123 height 22
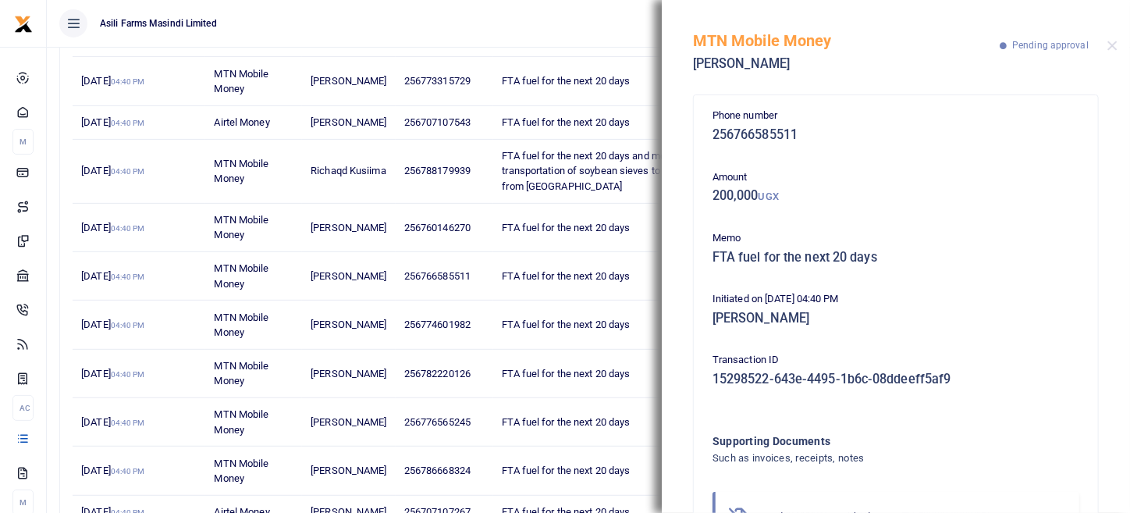
scroll to position [0, 0]
click at [1111, 50] on button "Close" at bounding box center [1113, 46] width 10 height 10
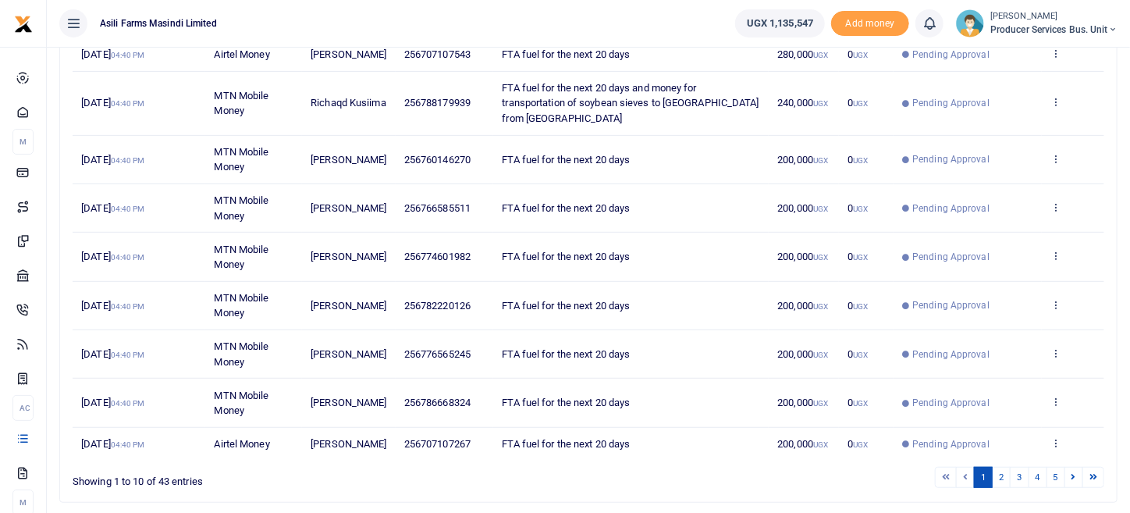
scroll to position [368, 0]
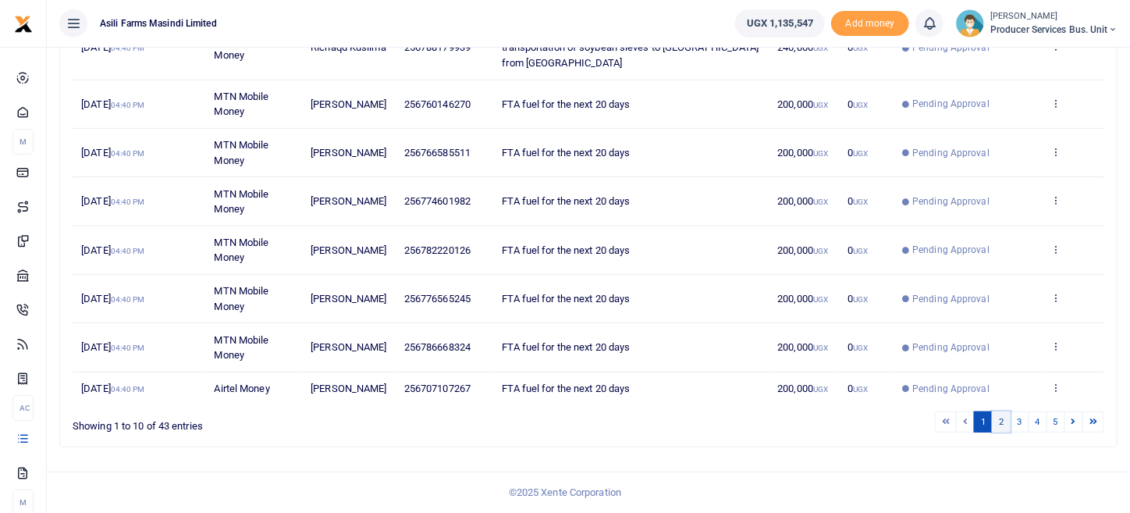
click at [1005, 425] on link "2" at bounding box center [1001, 421] width 19 height 21
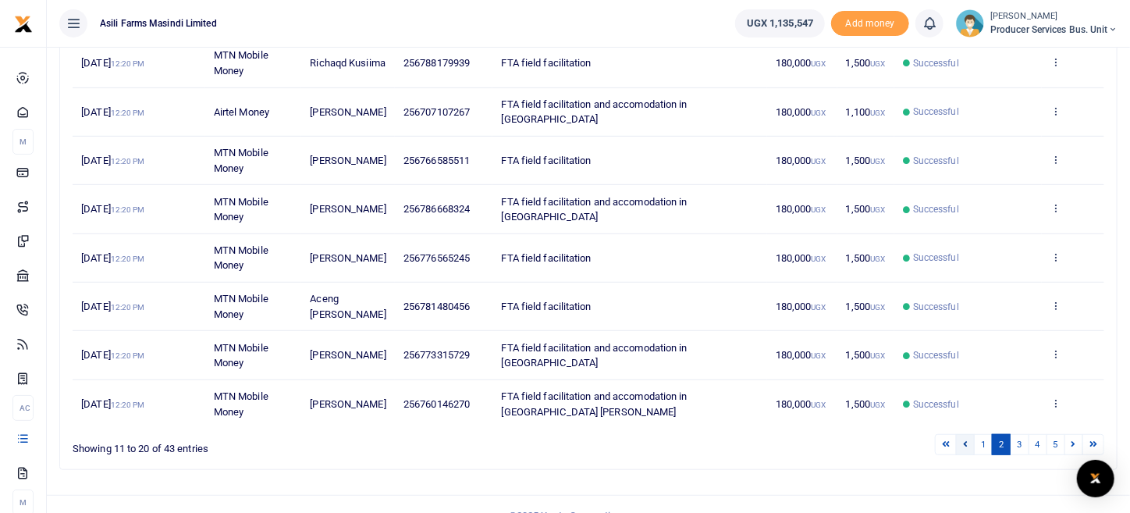
scroll to position [354, 0]
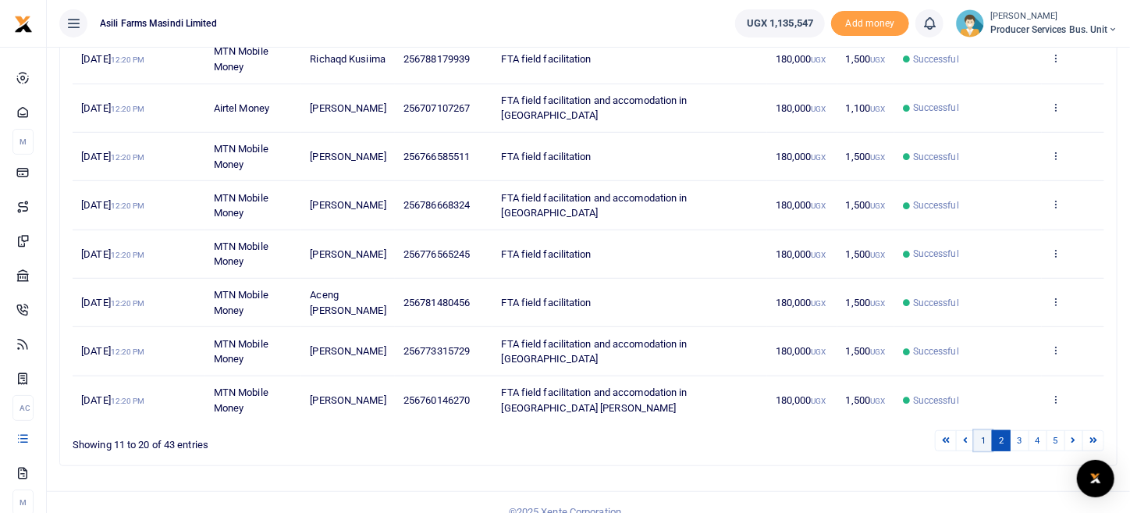
click at [984, 430] on link "1" at bounding box center [983, 440] width 19 height 21
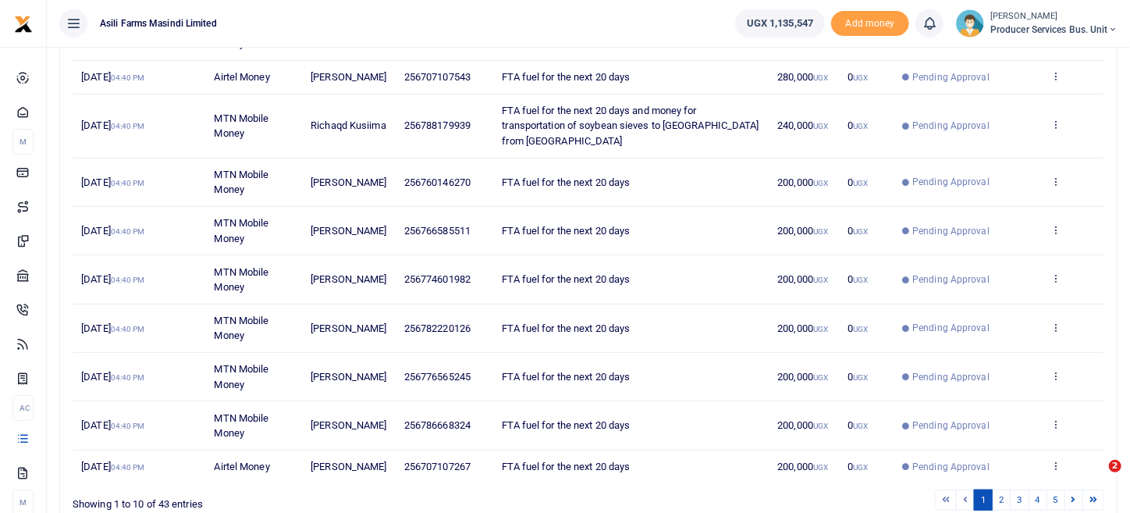
scroll to position [368, 0]
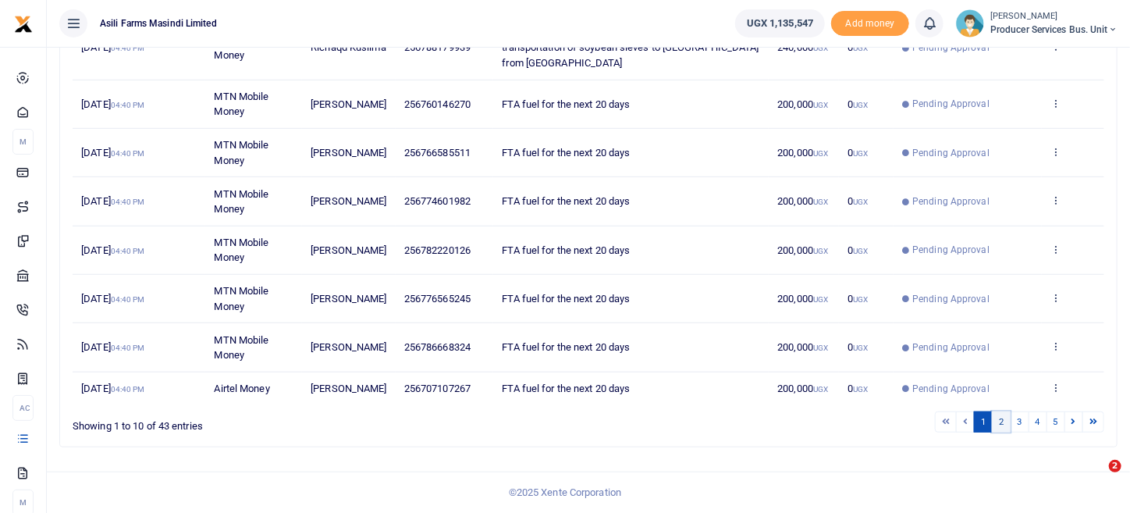
click at [1006, 416] on link "2" at bounding box center [1001, 421] width 19 height 21
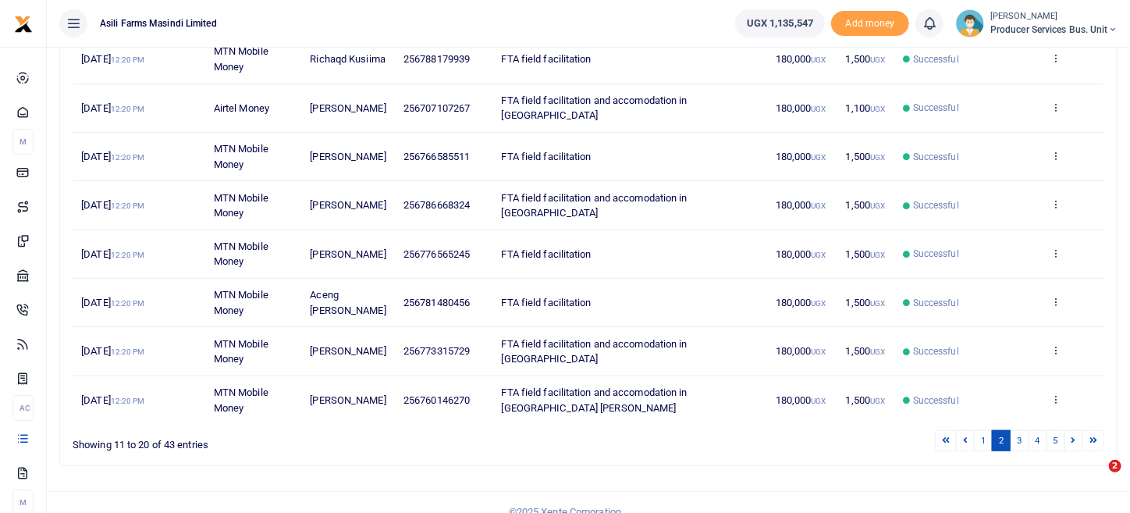
scroll to position [0, 0]
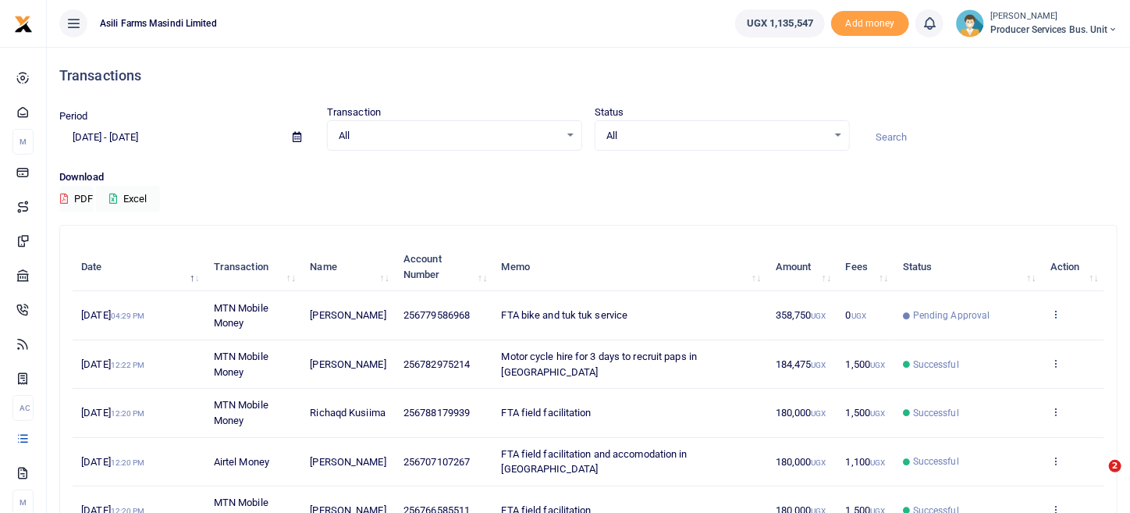
click at [1056, 311] on icon at bounding box center [1056, 313] width 10 height 11
click at [985, 339] on link "View details" at bounding box center [999, 340] width 123 height 22
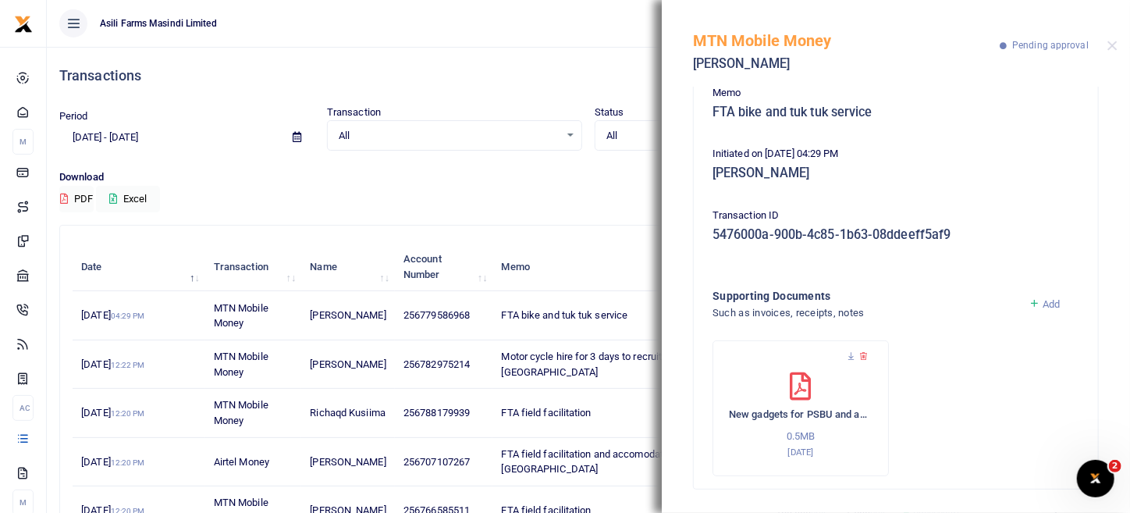
click at [614, 12] on ul "Asili Farms Masindi Limited" at bounding box center [385, 23] width 676 height 47
click at [1112, 44] on button "Close" at bounding box center [1113, 46] width 10 height 10
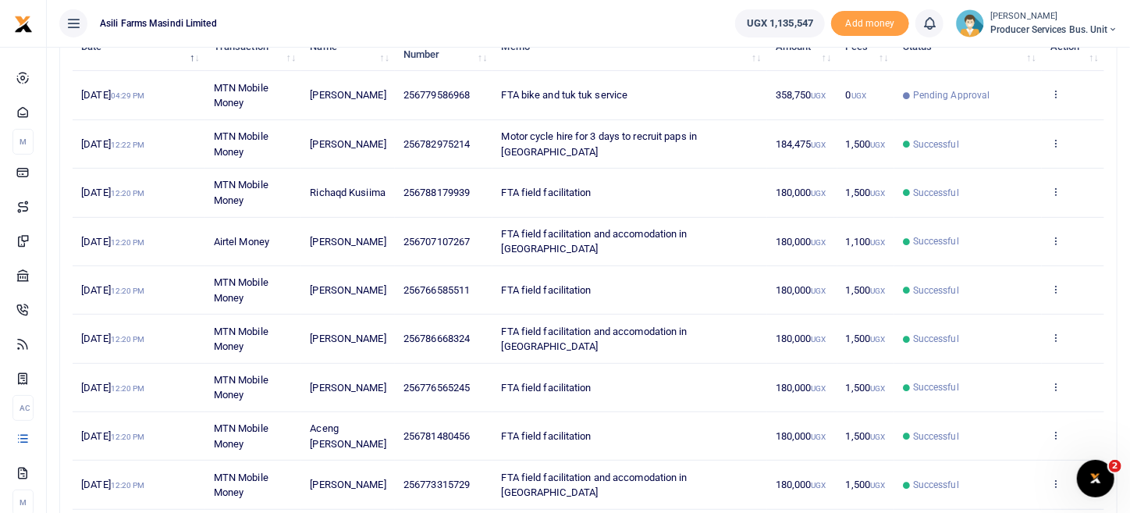
scroll to position [354, 0]
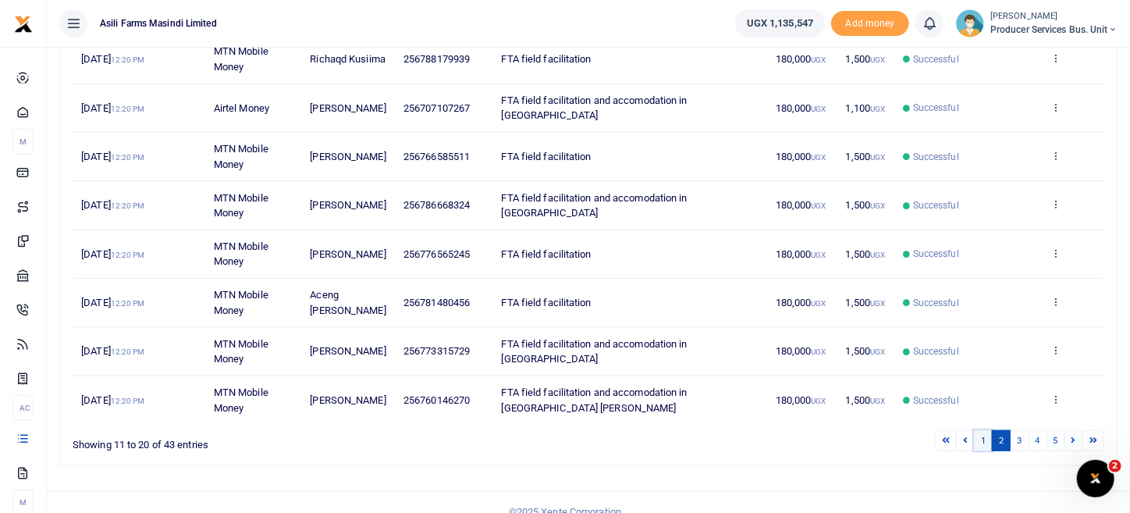
click at [989, 430] on link "1" at bounding box center [983, 440] width 19 height 21
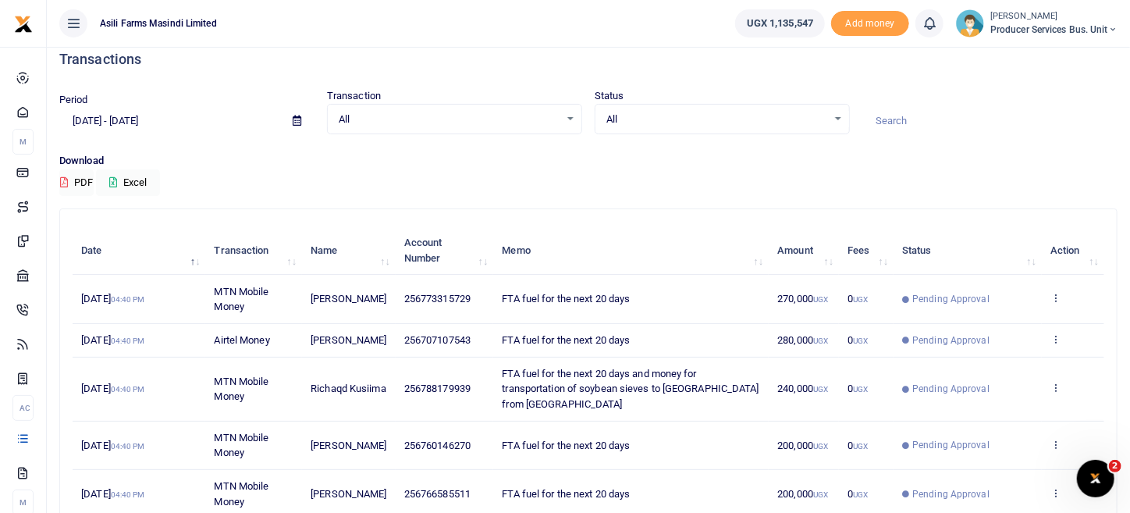
scroll to position [0, 0]
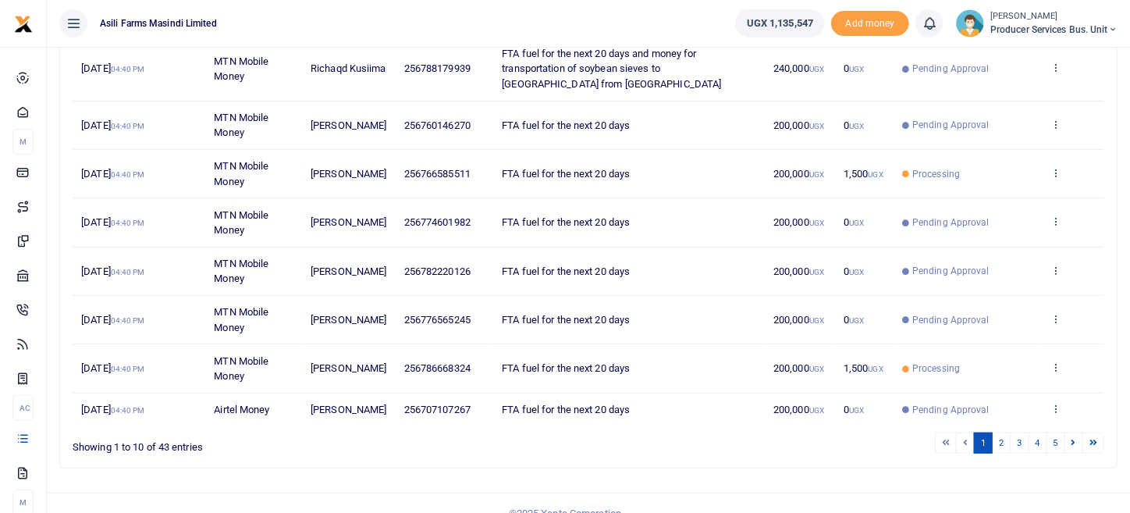
scroll to position [368, 0]
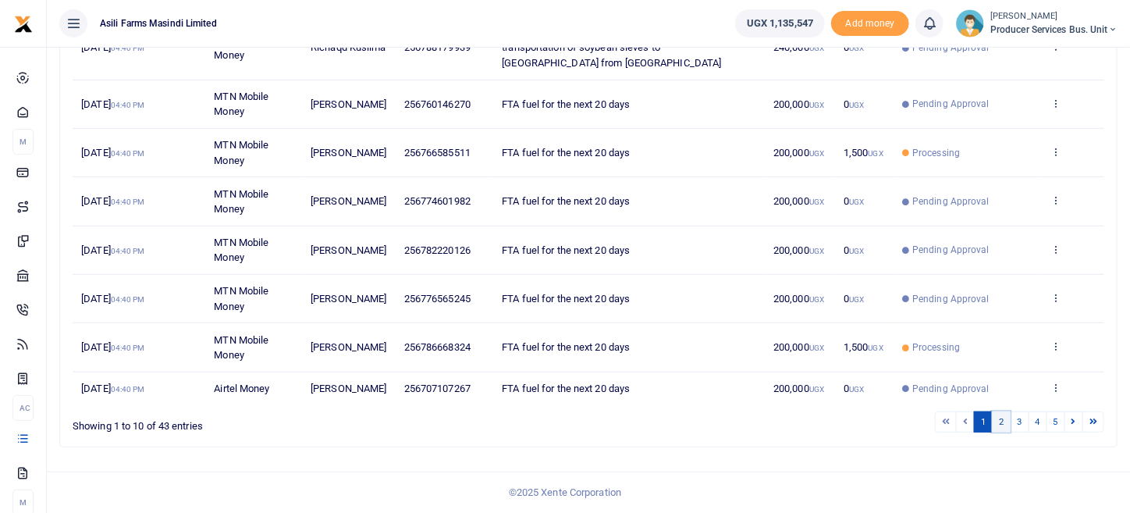
click at [1007, 429] on link "2" at bounding box center [1001, 421] width 19 height 21
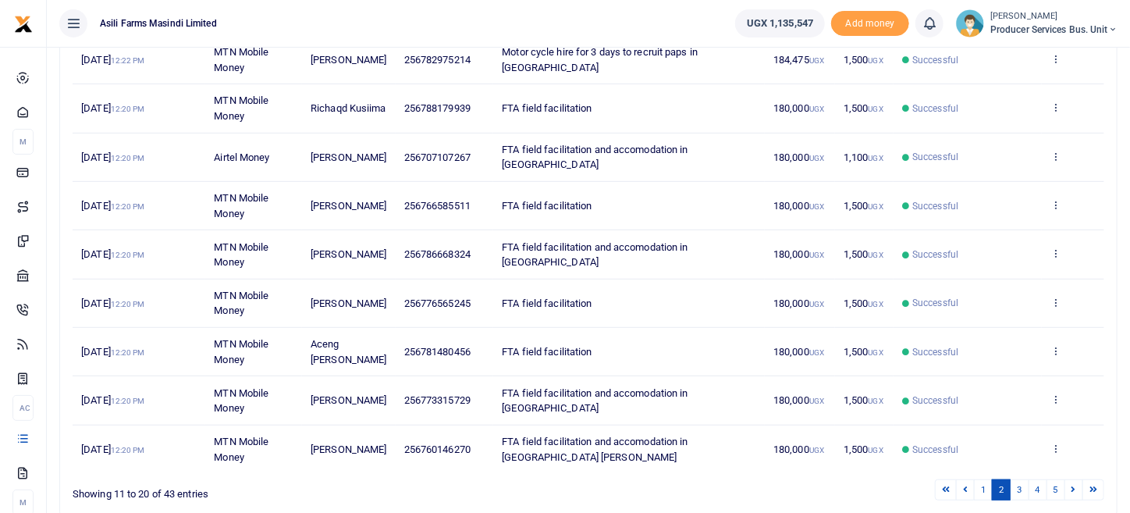
scroll to position [312, 0]
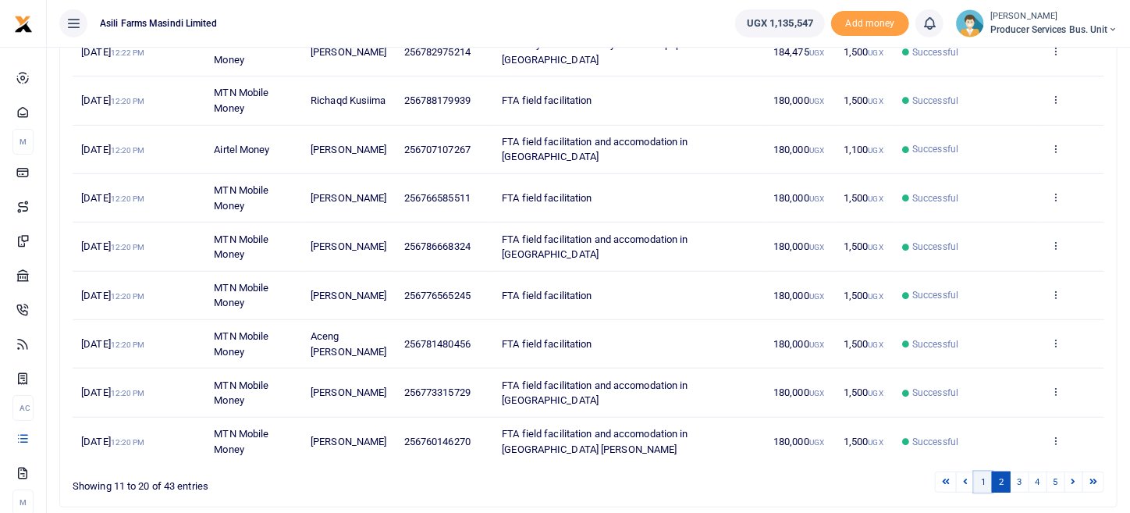
click at [984, 471] on link "1" at bounding box center [983, 481] width 19 height 21
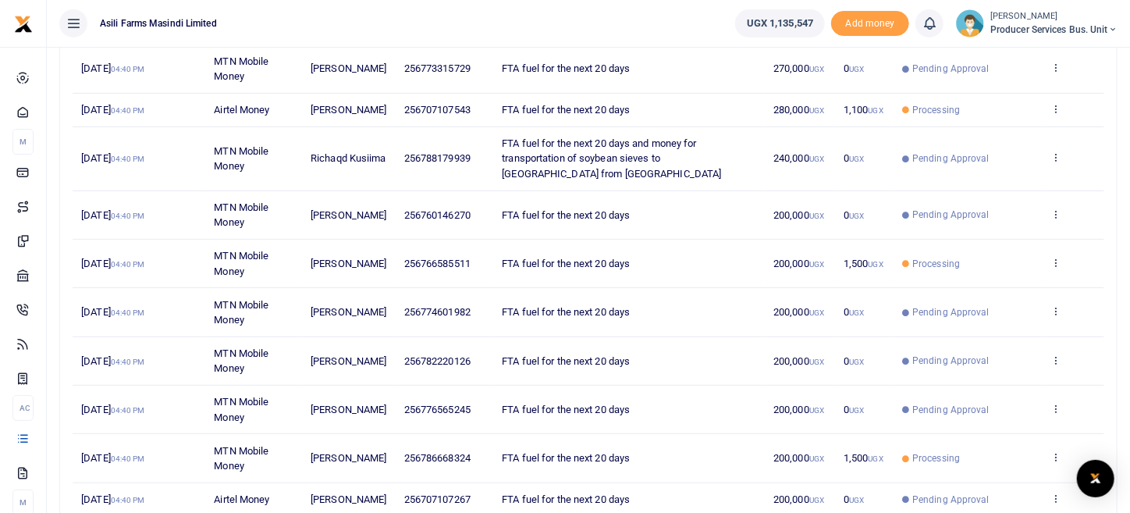
scroll to position [368, 0]
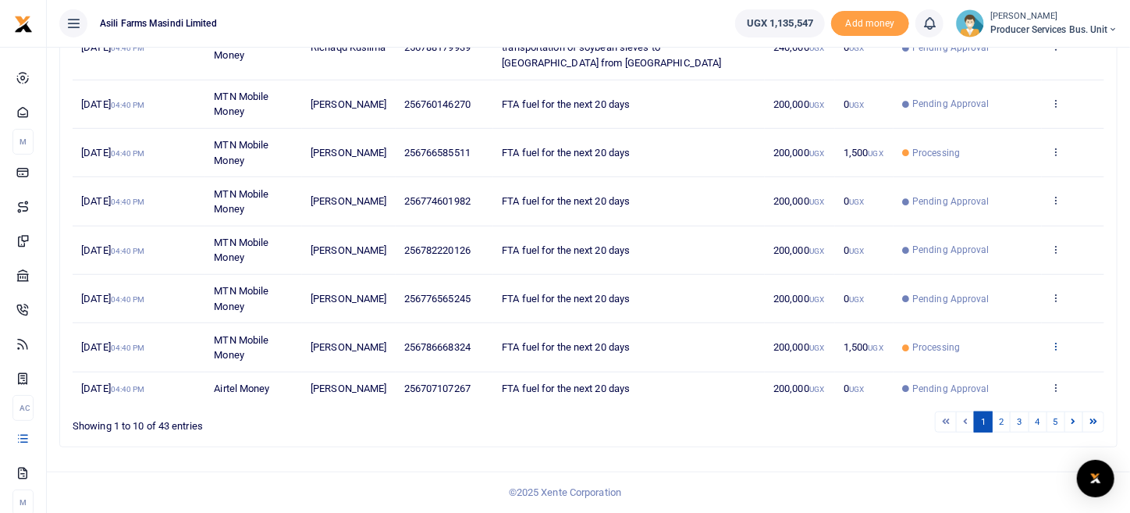
click at [1061, 350] on icon at bounding box center [1056, 345] width 10 height 11
click at [996, 375] on link "View details" at bounding box center [999, 386] width 123 height 22
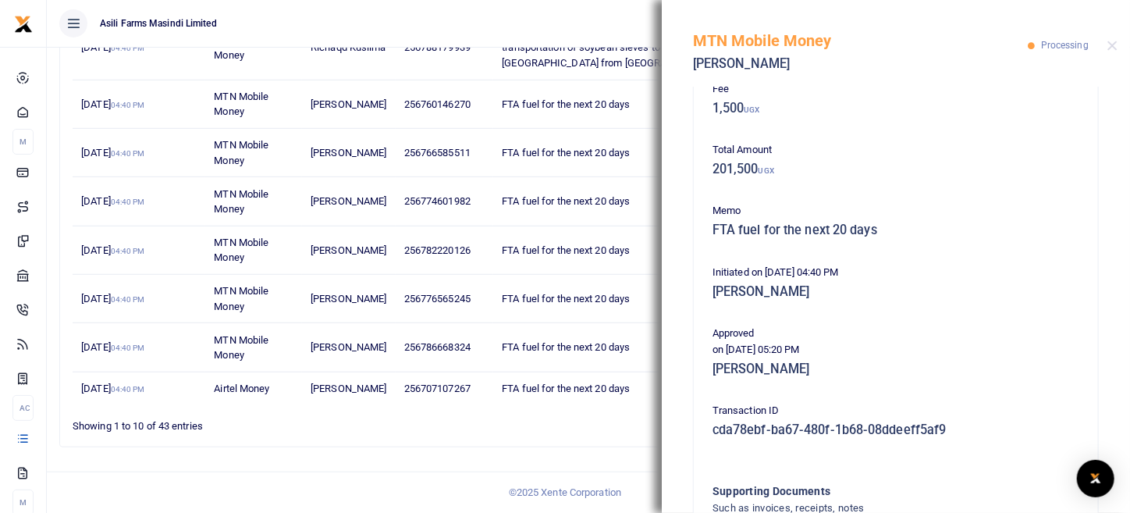
scroll to position [279, 0]
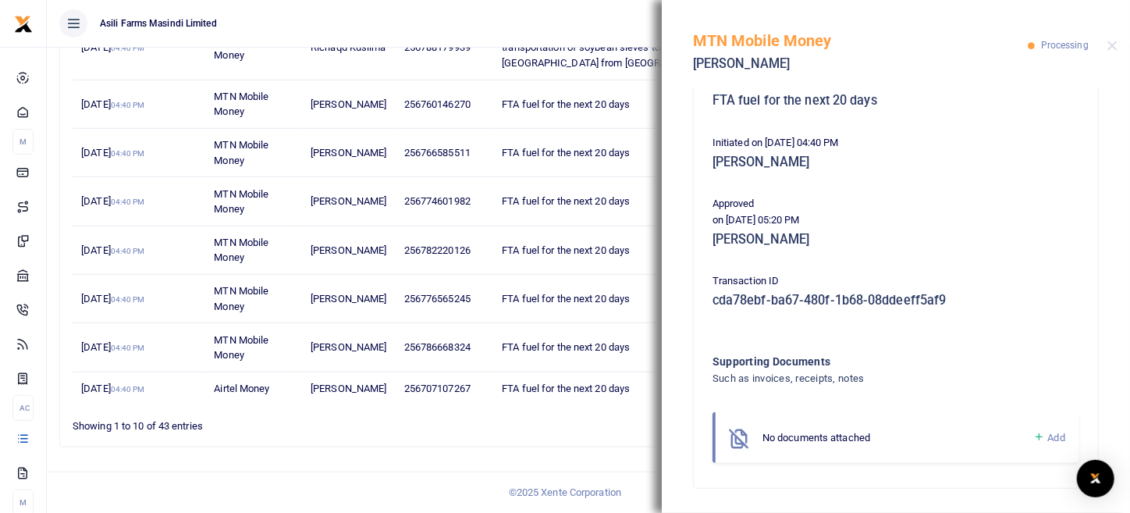
click at [1048, 439] on span "Add" at bounding box center [1056, 438] width 17 height 12
click at [1034, 432] on icon at bounding box center [1040, 437] width 12 height 14
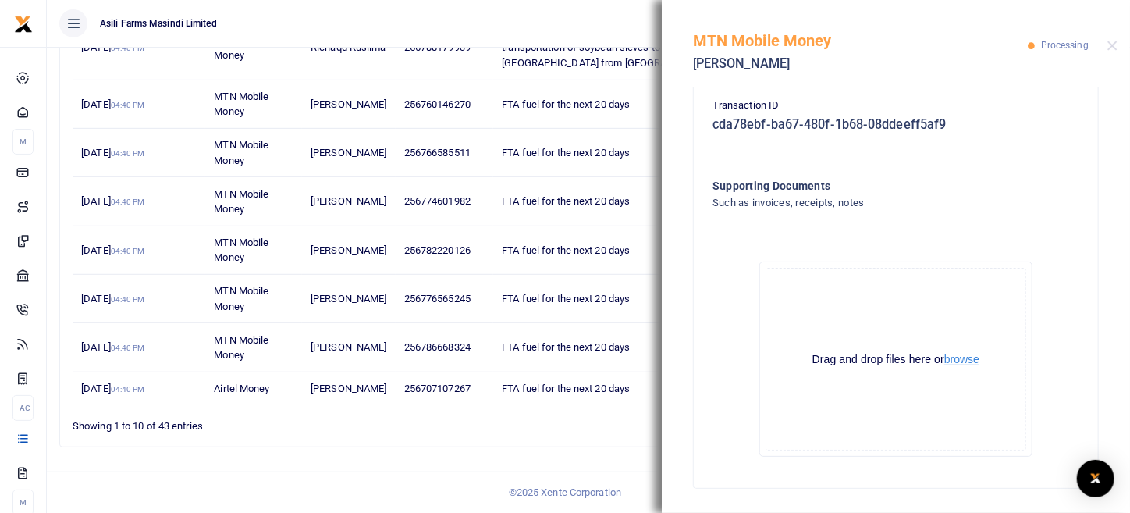
click at [955, 363] on button "browse" at bounding box center [962, 360] width 35 height 12
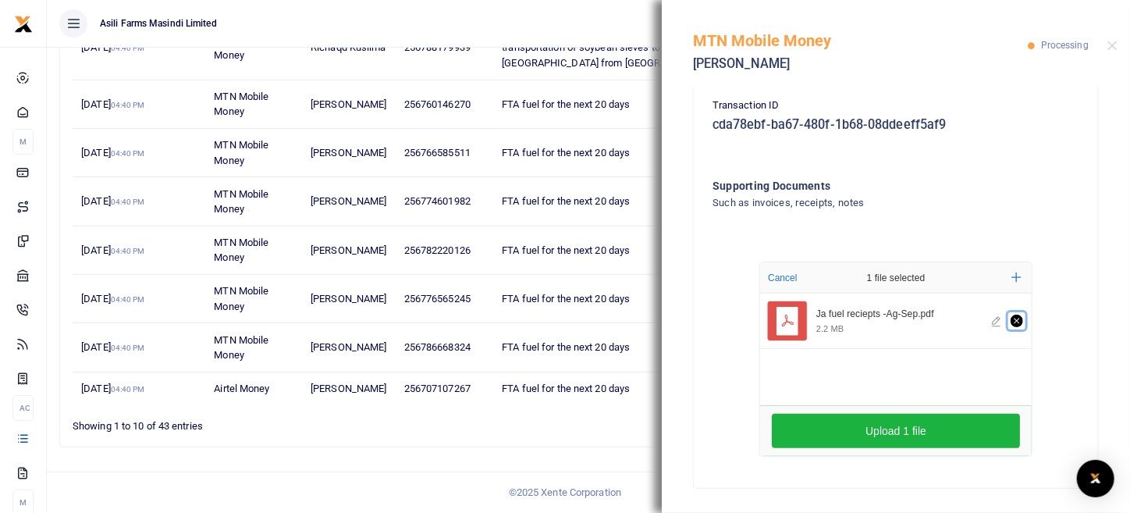
click at [1012, 322] on icon "Remove file" at bounding box center [1017, 321] width 12 height 12
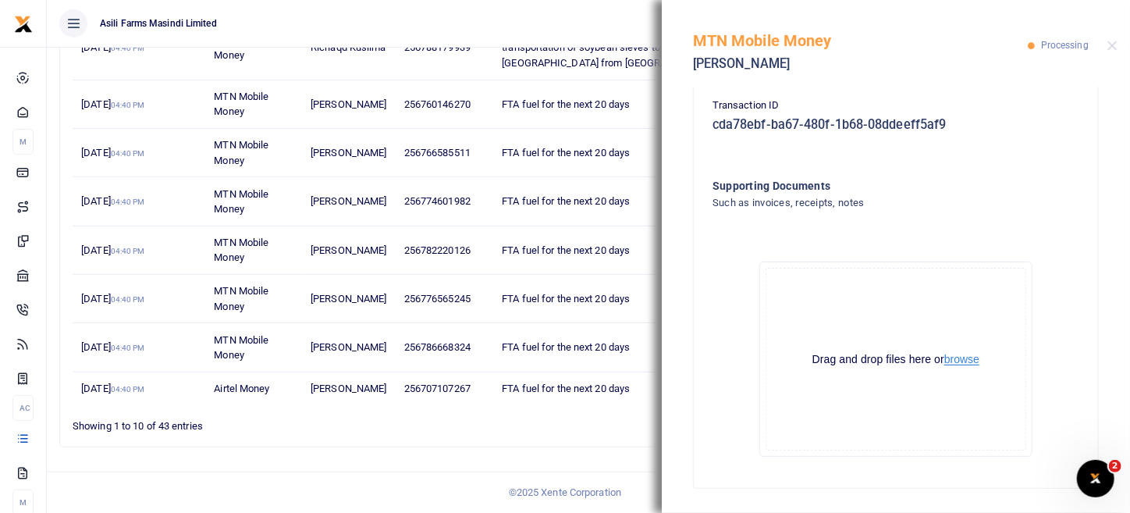
scroll to position [0, 0]
